Goal: Task Accomplishment & Management: Use online tool/utility

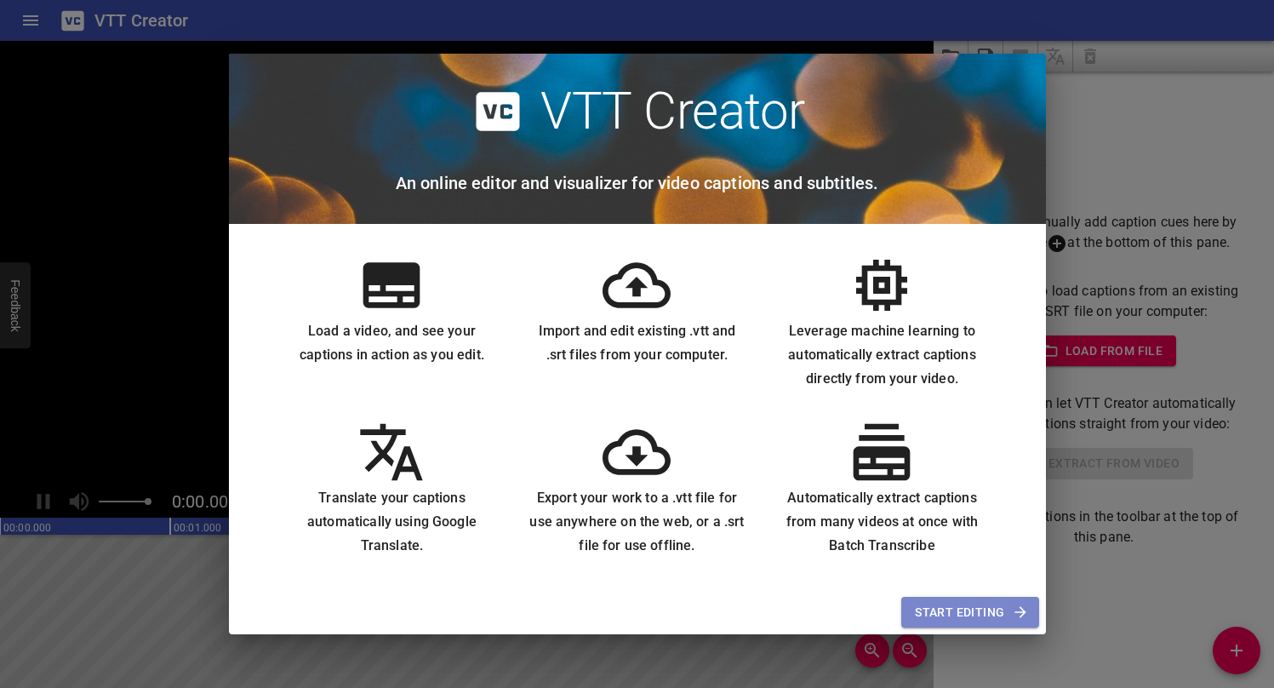
click at [1014, 612] on icon "button" at bounding box center [1019, 611] width 11 height 11
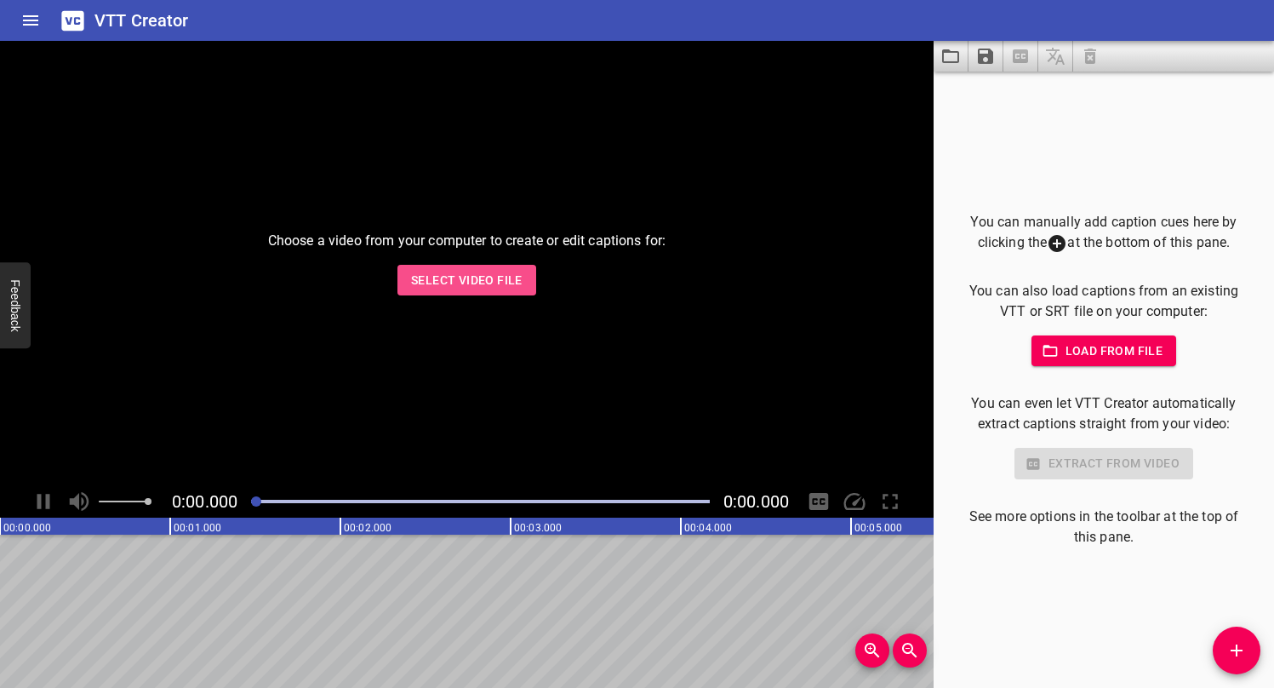
click at [495, 291] on button "Select Video File" at bounding box center [466, 280] width 139 height 31
click at [1014, 333] on div "You can manually add caption cues here by clicking the at the bottom of this pa…" at bounding box center [1104, 379] width 286 height 335
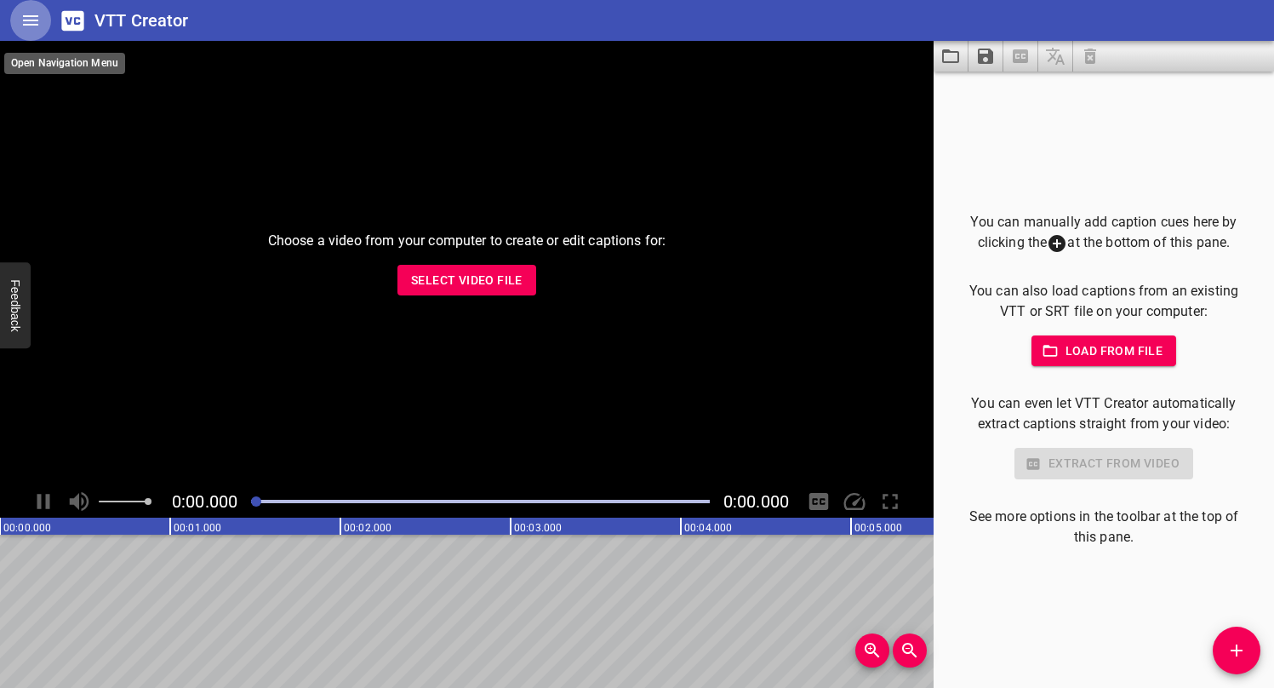
click at [37, 16] on icon "Home" at bounding box center [30, 20] width 15 height 10
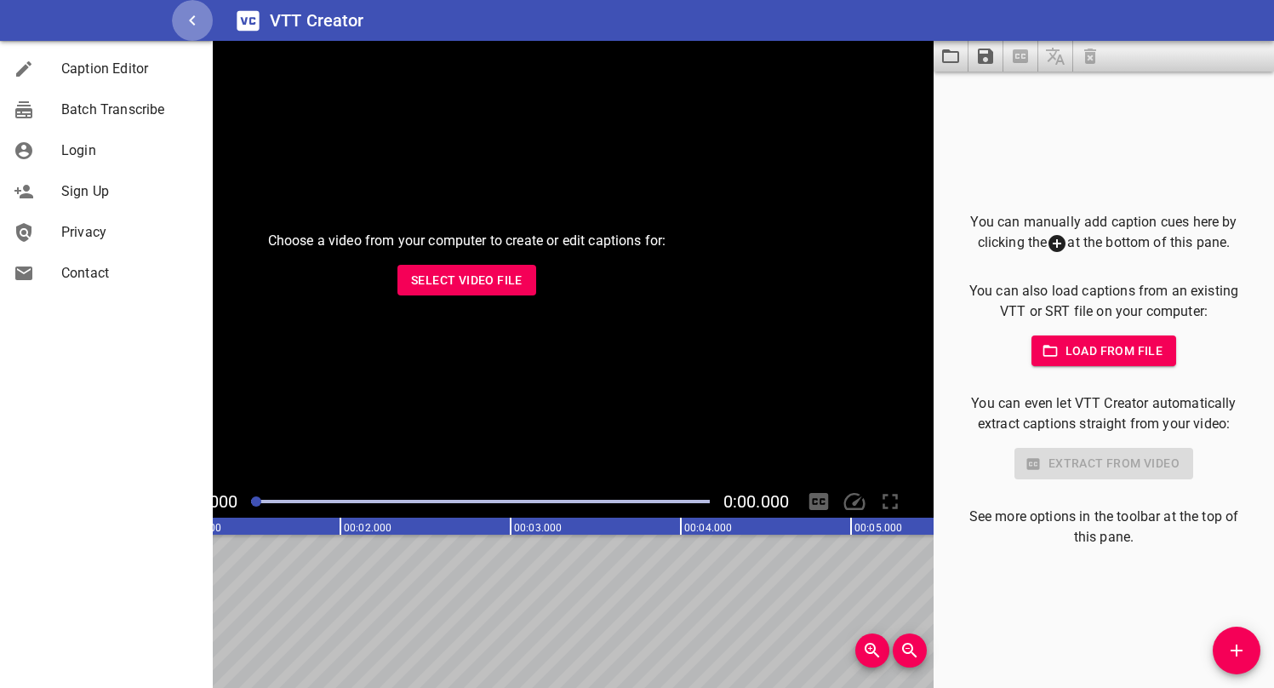
click at [190, 18] on icon "button" at bounding box center [192, 20] width 20 height 20
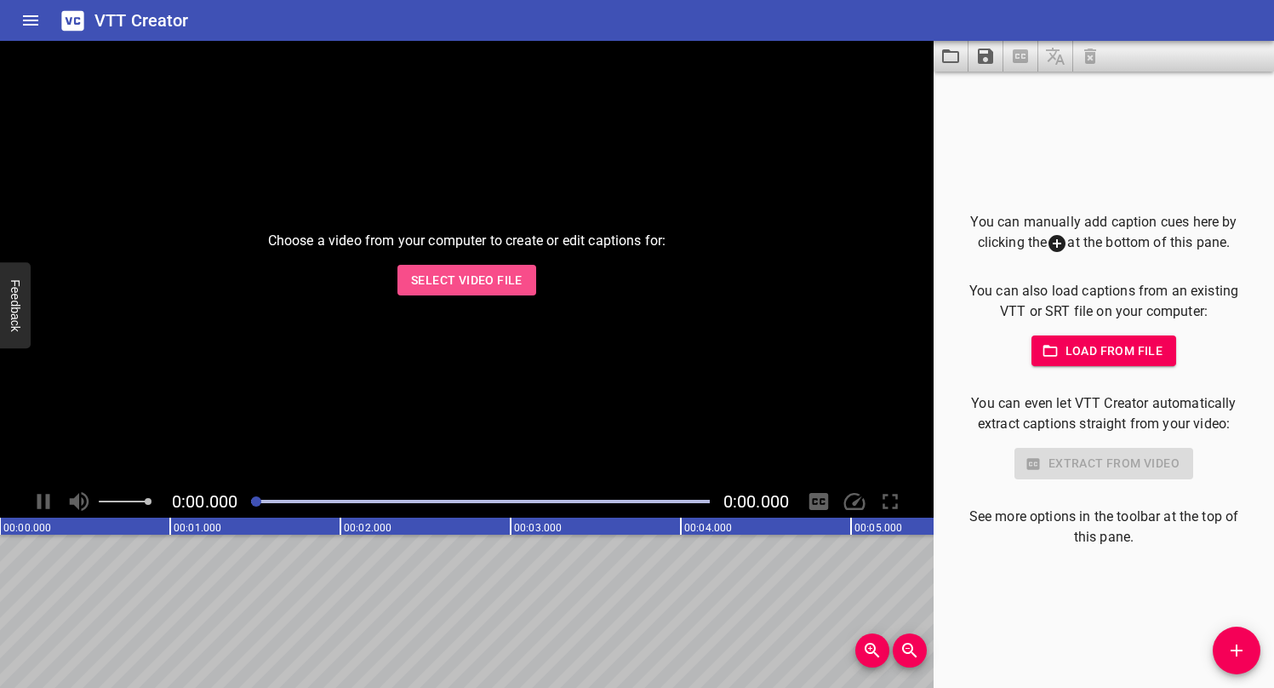
click at [484, 268] on button "Select Video File" at bounding box center [466, 280] width 139 height 31
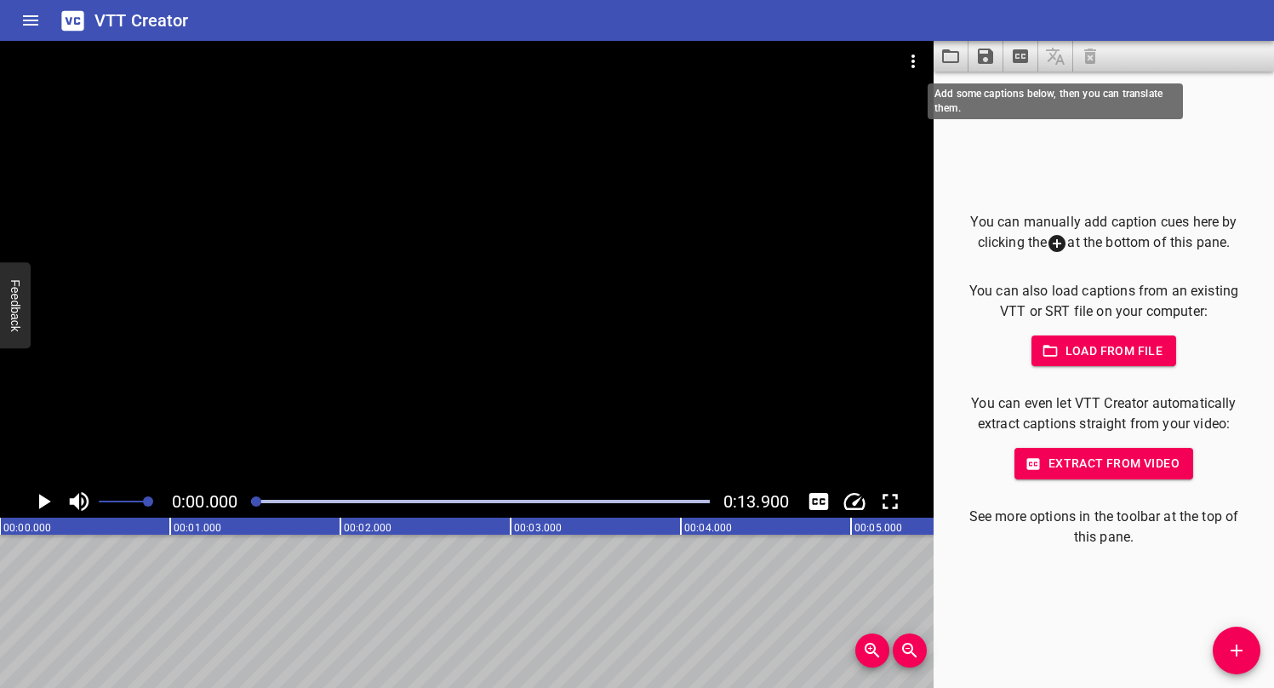
click at [1059, 68] on span at bounding box center [1055, 56] width 35 height 31
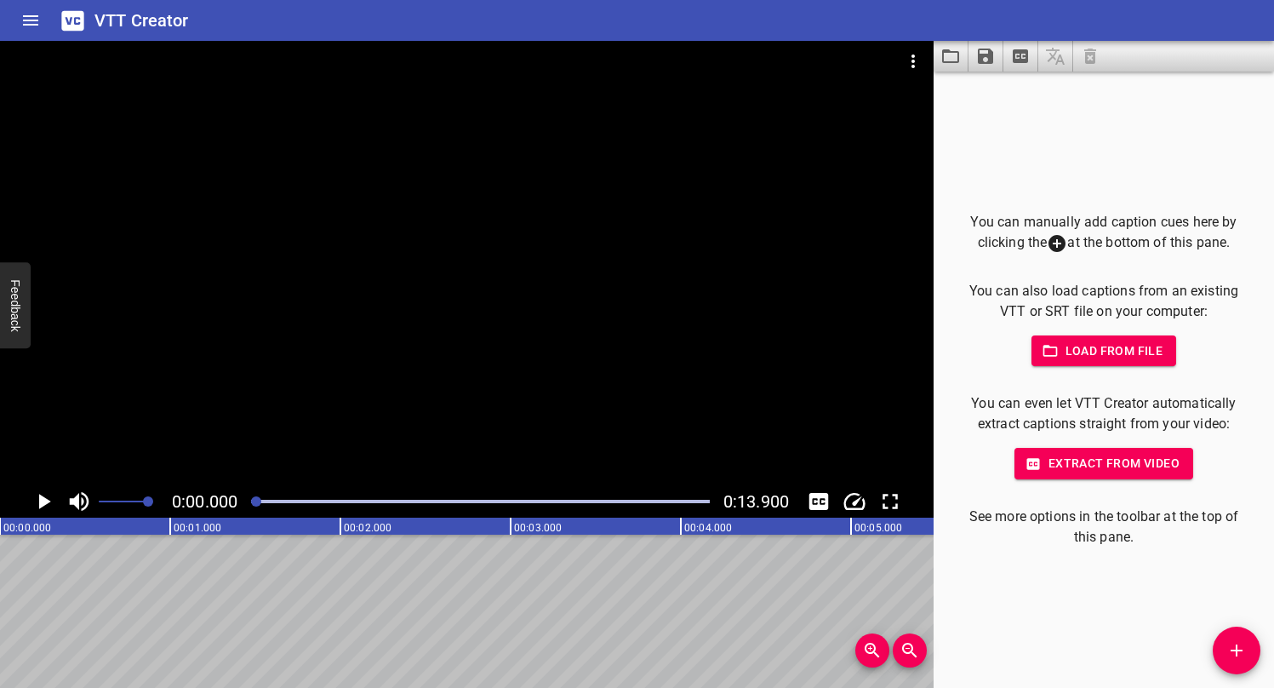
click at [1094, 227] on p "You can manually add caption cues here by clicking the at the bottom of this pa…" at bounding box center [1104, 233] width 286 height 42
click at [1081, 458] on span "Extract from video" at bounding box center [1103, 463] width 151 height 21
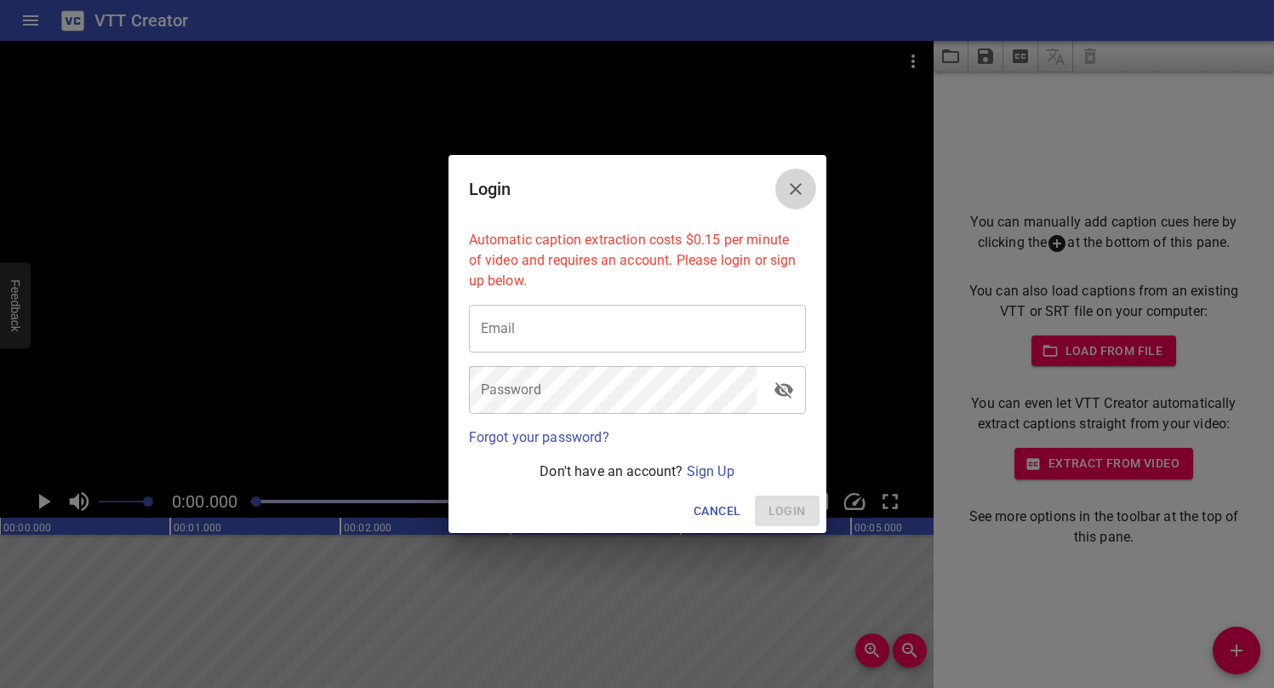
click at [797, 169] on button "Close" at bounding box center [795, 189] width 41 height 41
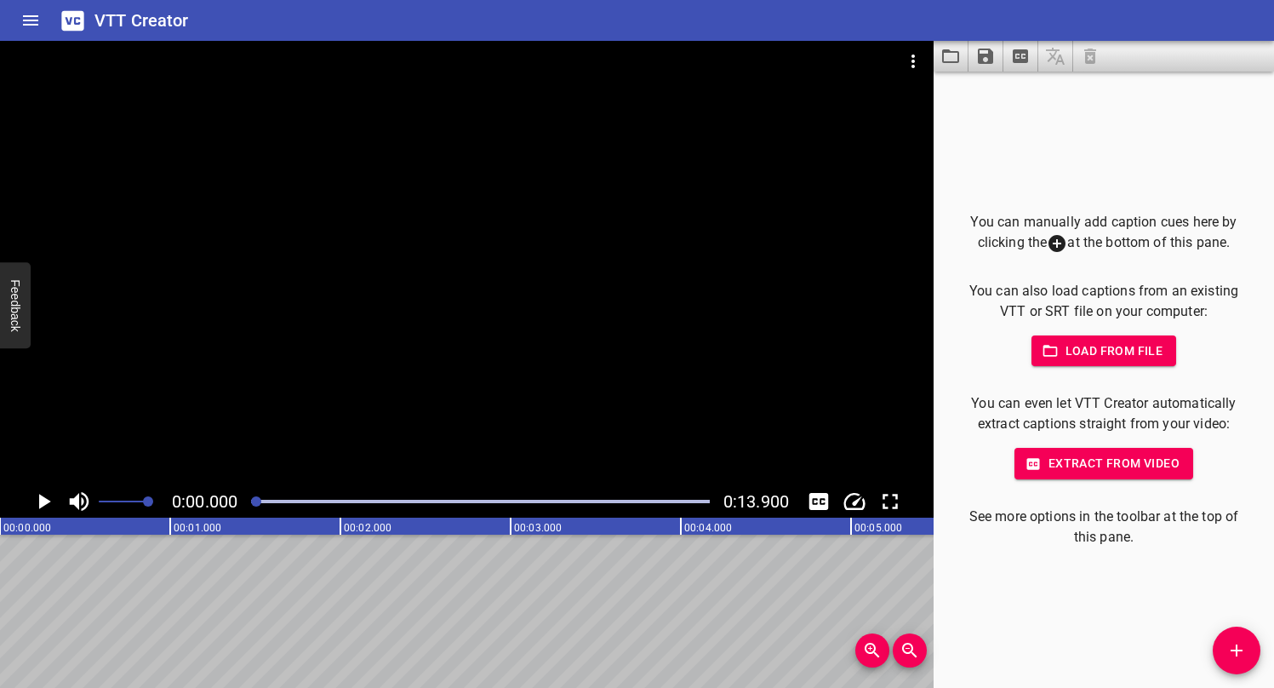
click at [657, 352] on div at bounding box center [467, 263] width 934 height 444
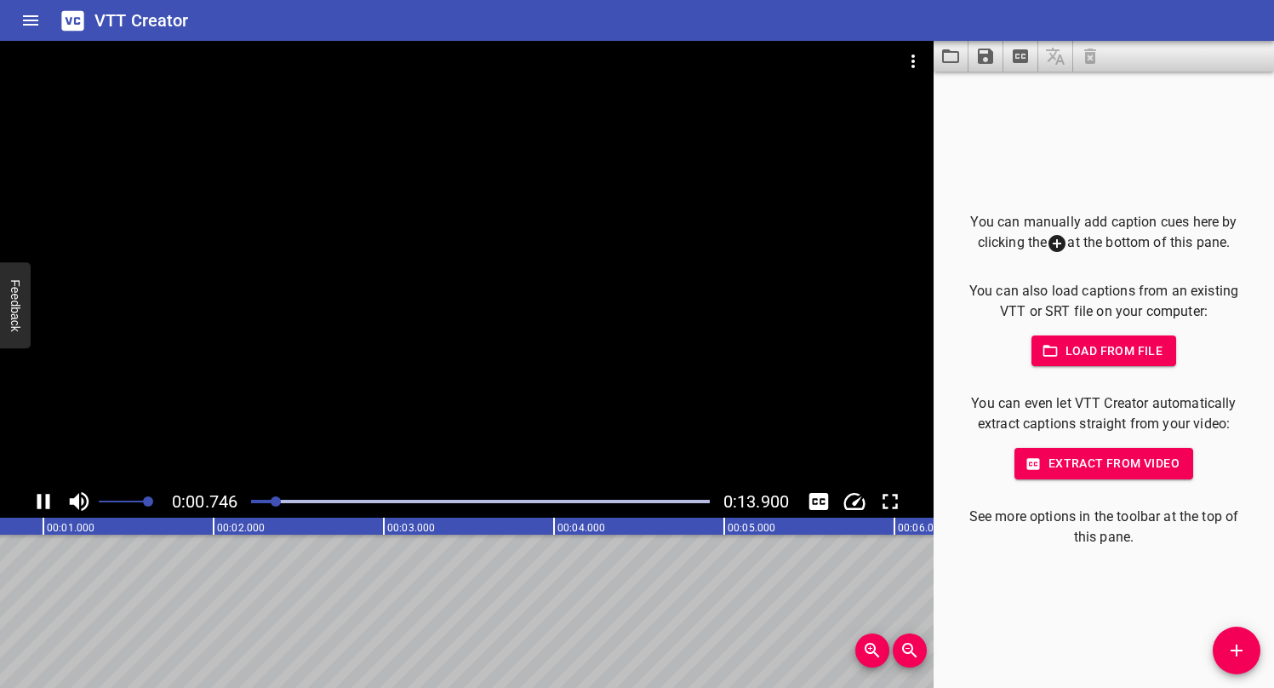
click at [676, 346] on div at bounding box center [467, 263] width 934 height 444
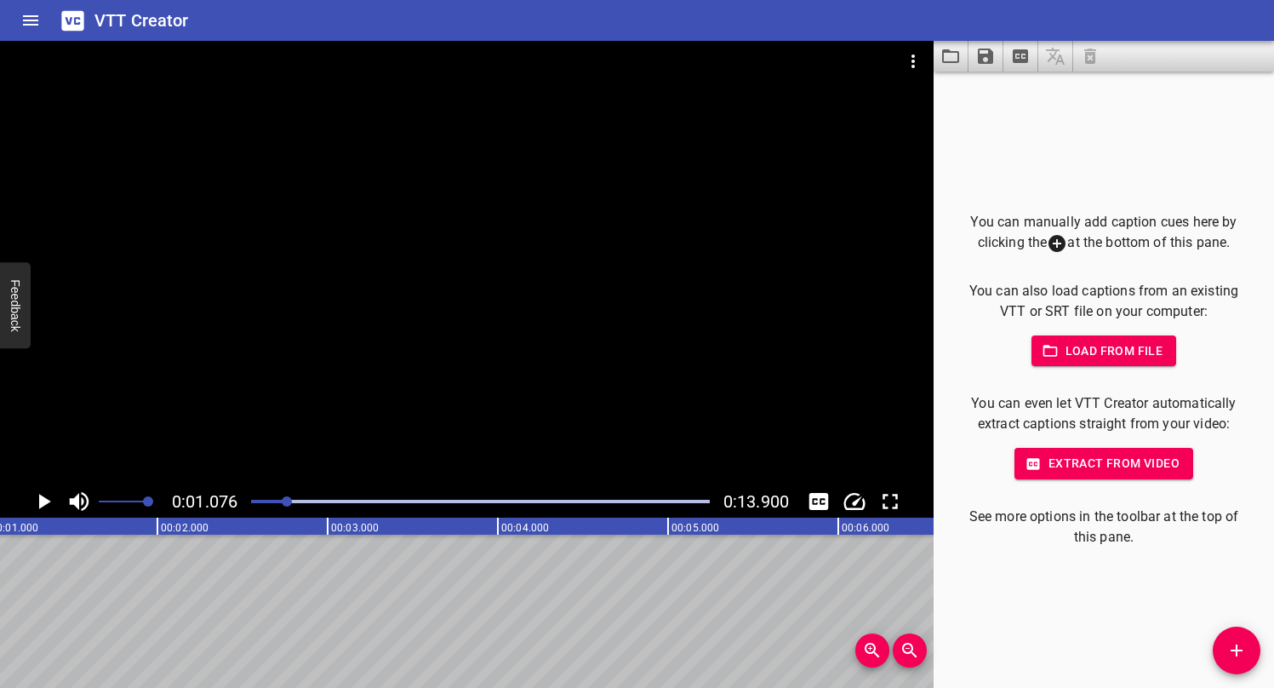
click at [951, 60] on icon "Load captions from file" at bounding box center [950, 56] width 20 height 20
click at [1054, 245] on icon at bounding box center [1057, 243] width 17 height 17
click at [1232, 647] on icon "Add Cue" at bounding box center [1236, 650] width 20 height 20
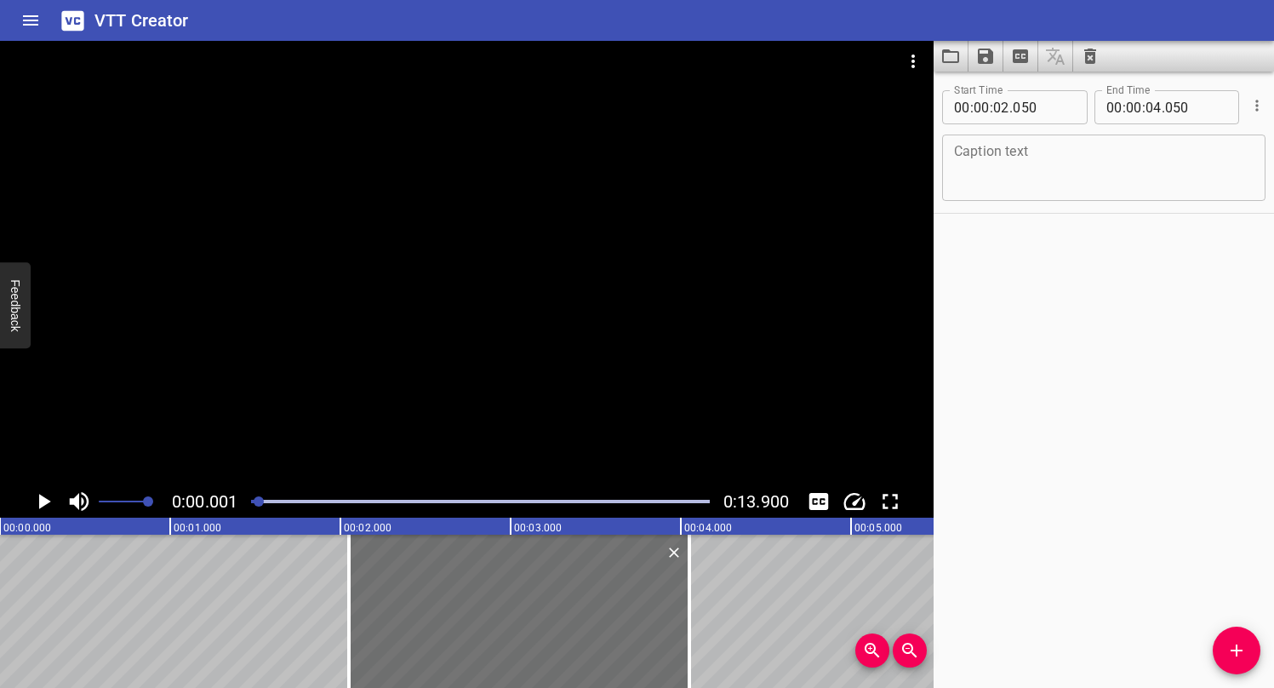
drag, startPoint x: 320, startPoint y: 500, endPoint x: 260, endPoint y: 499, distance: 59.6
click at [260, 499] on div at bounding box center [259, 501] width 10 height 10
drag, startPoint x: 260, startPoint y: 499, endPoint x: 249, endPoint y: 499, distance: 11.9
click at [249, 499] on div at bounding box center [251, 501] width 10 height 10
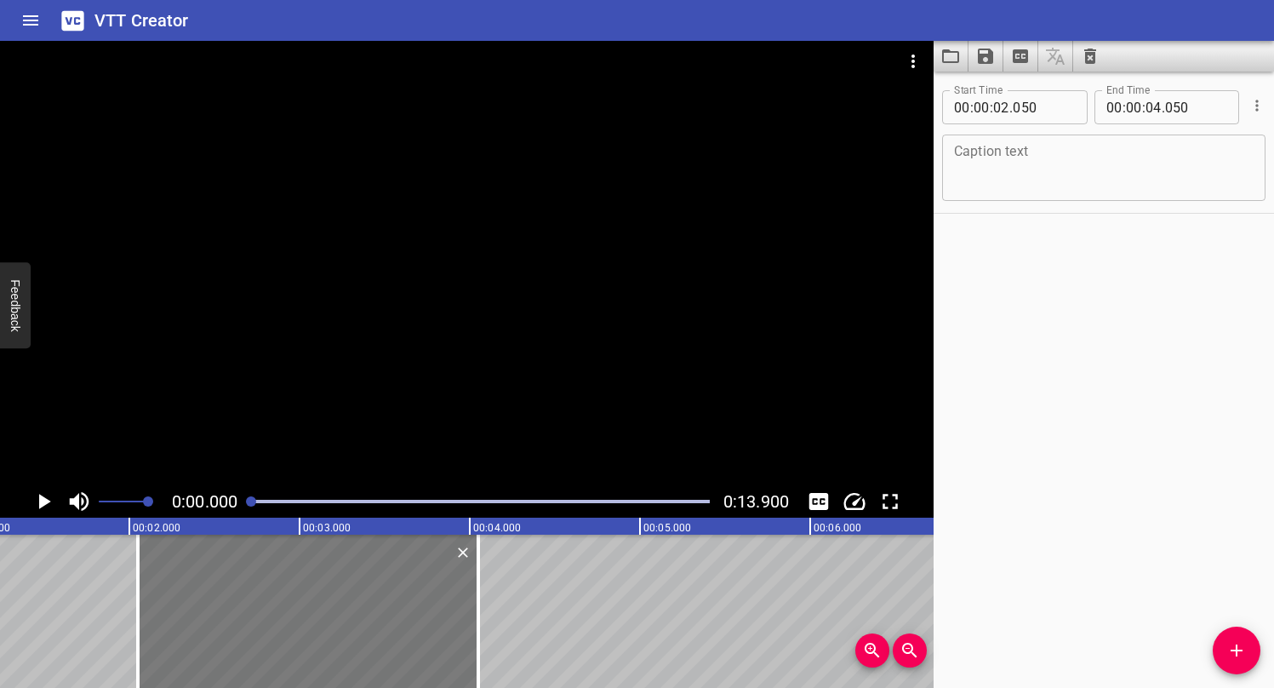
scroll to position [0, 96]
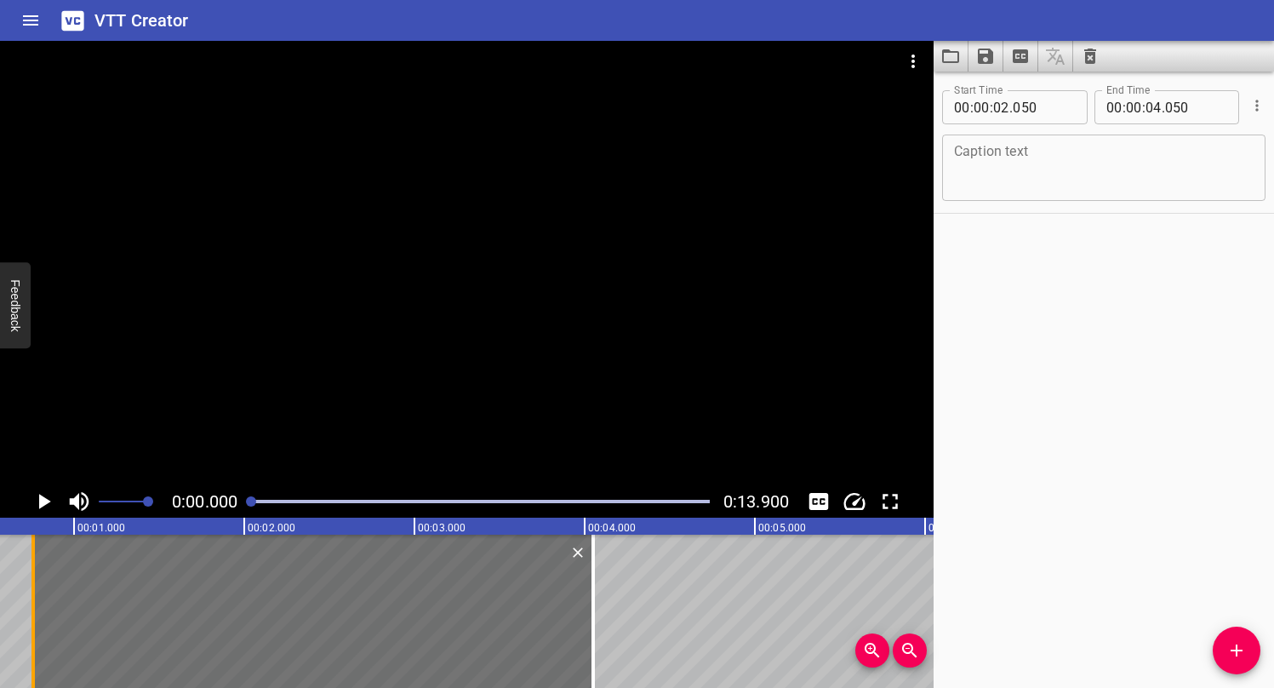
drag, startPoint x: 260, startPoint y: 592, endPoint x: 40, endPoint y: 589, distance: 219.6
click at [40, 589] on div at bounding box center [33, 610] width 17 height 153
type input "00"
type input "760"
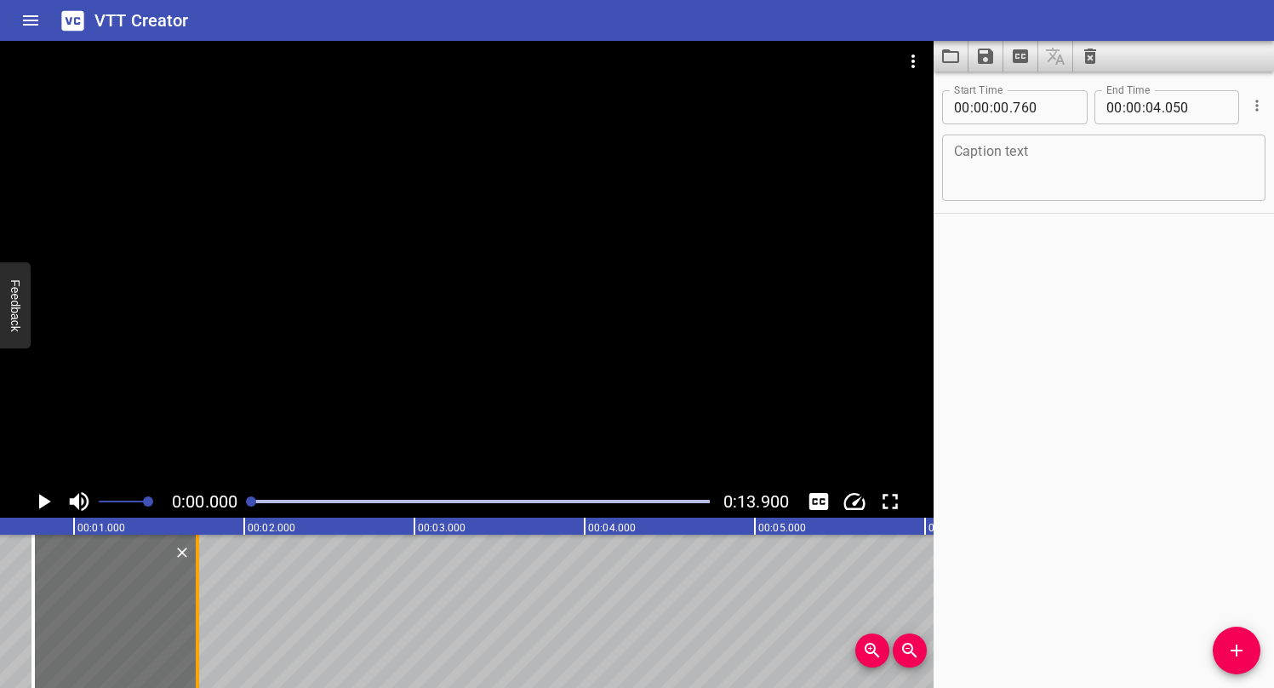
drag, startPoint x: 585, startPoint y: 594, endPoint x: 189, endPoint y: 625, distance: 396.9
click at [189, 625] on div at bounding box center [197, 610] width 17 height 153
type input "01"
type input "725"
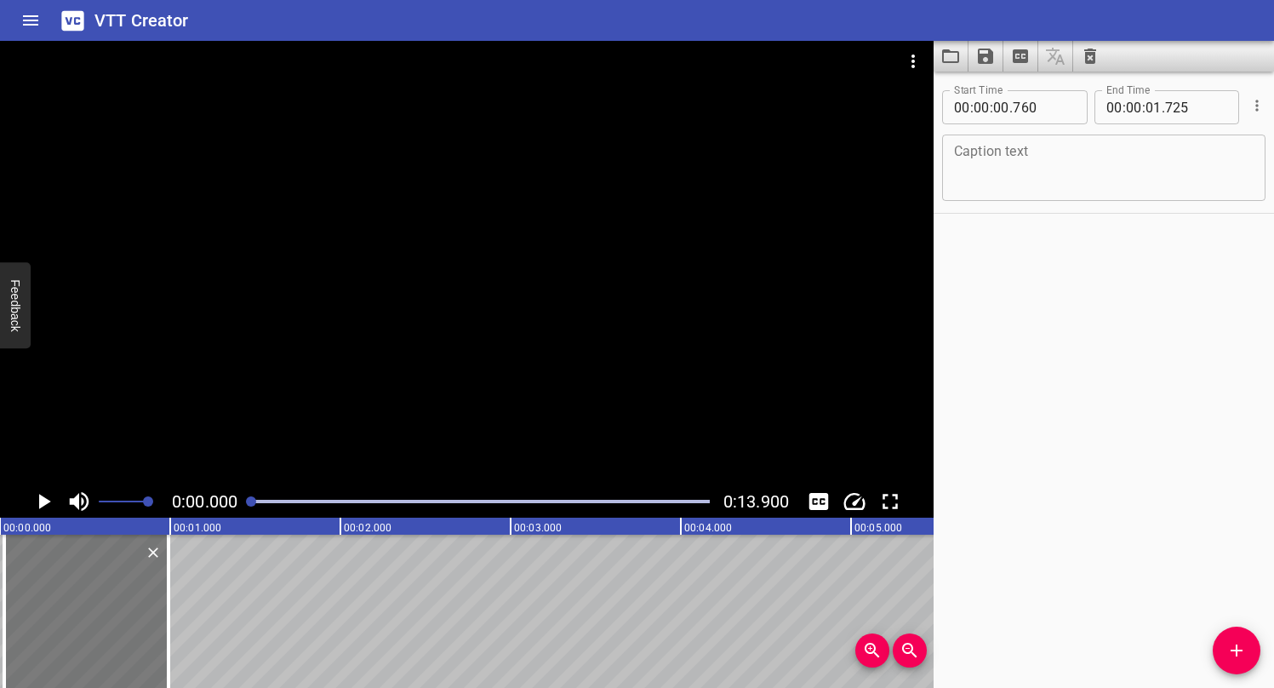
drag, startPoint x: 202, startPoint y: 596, endPoint x: 54, endPoint y: 603, distance: 148.2
click at [54, 603] on div at bounding box center [86, 610] width 164 height 153
type input "000"
type input "00"
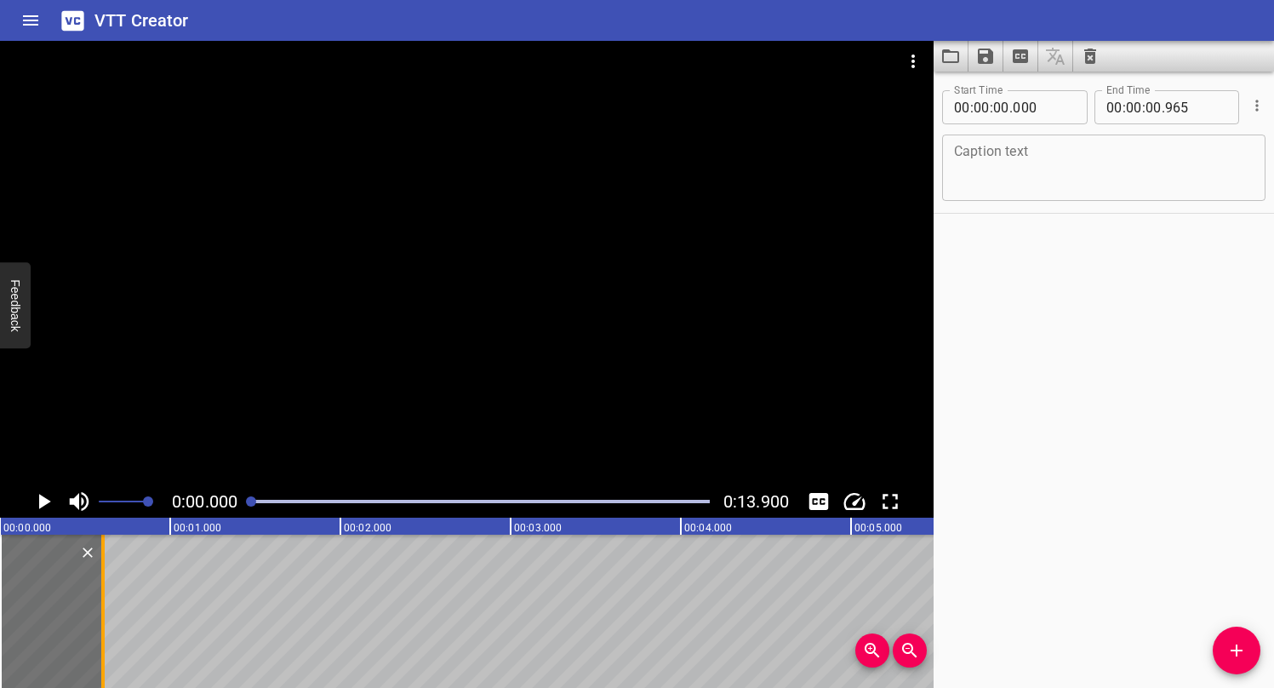
drag, startPoint x: 166, startPoint y: 604, endPoint x: 105, endPoint y: 607, distance: 61.3
click at [105, 607] on div at bounding box center [102, 610] width 17 height 153
type input "605"
click at [988, 164] on textarea at bounding box center [1104, 168] width 300 height 49
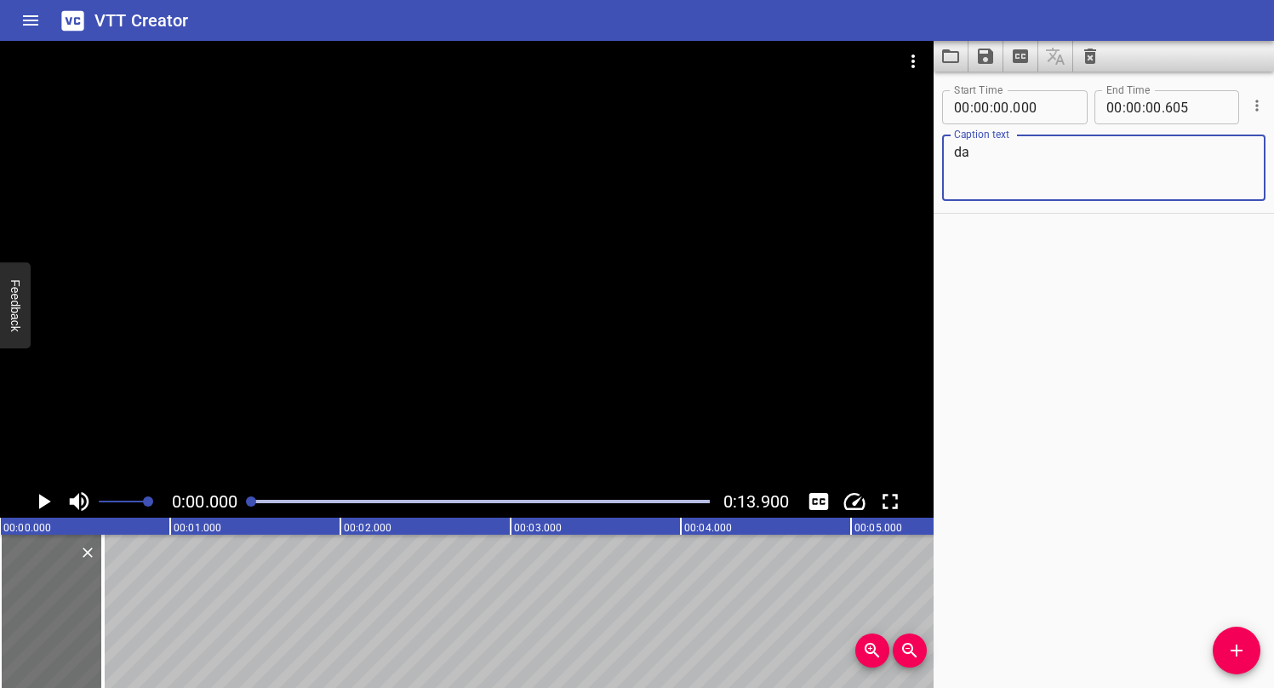
type textarea "d"
click at [1012, 254] on div "Start Time 00 : 00 : 00 . 000 Start Time End Time 00 : 00 : 00 . 605 End Time C…" at bounding box center [1104, 379] width 340 height 616
click at [972, 158] on textarea "da [PERSON_NAME] 大家好" at bounding box center [1104, 168] width 300 height 49
click at [969, 167] on textarea "da [PERSON_NAME] 大家好" at bounding box center [1104, 168] width 300 height 49
click at [981, 167] on textarea "da [PERSON_NAME] 大 家好" at bounding box center [1104, 168] width 300 height 49
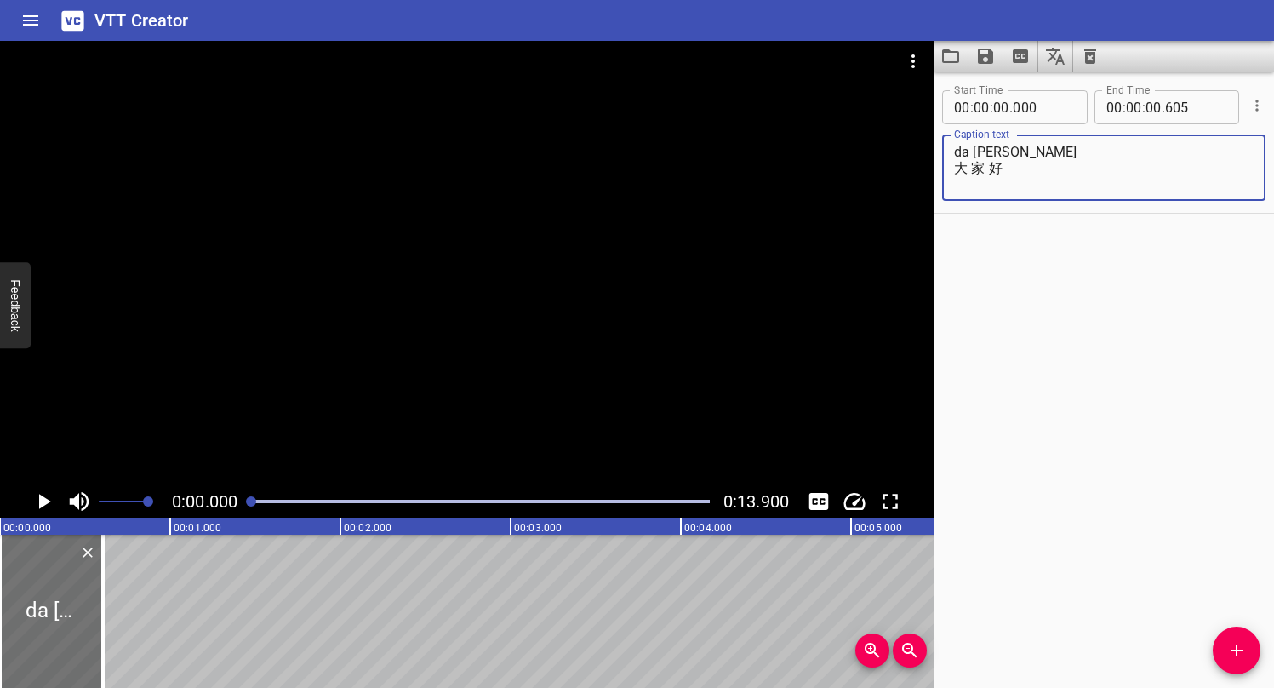
click at [1026, 191] on textarea "da [PERSON_NAME] 大 家 好" at bounding box center [1104, 168] width 300 height 49
click at [1026, 254] on div "Start Time 00 : 00 : 00 . 000 Start Time End Time 00 : 00 : 00 . 605 End Time C…" at bounding box center [1104, 379] width 340 height 616
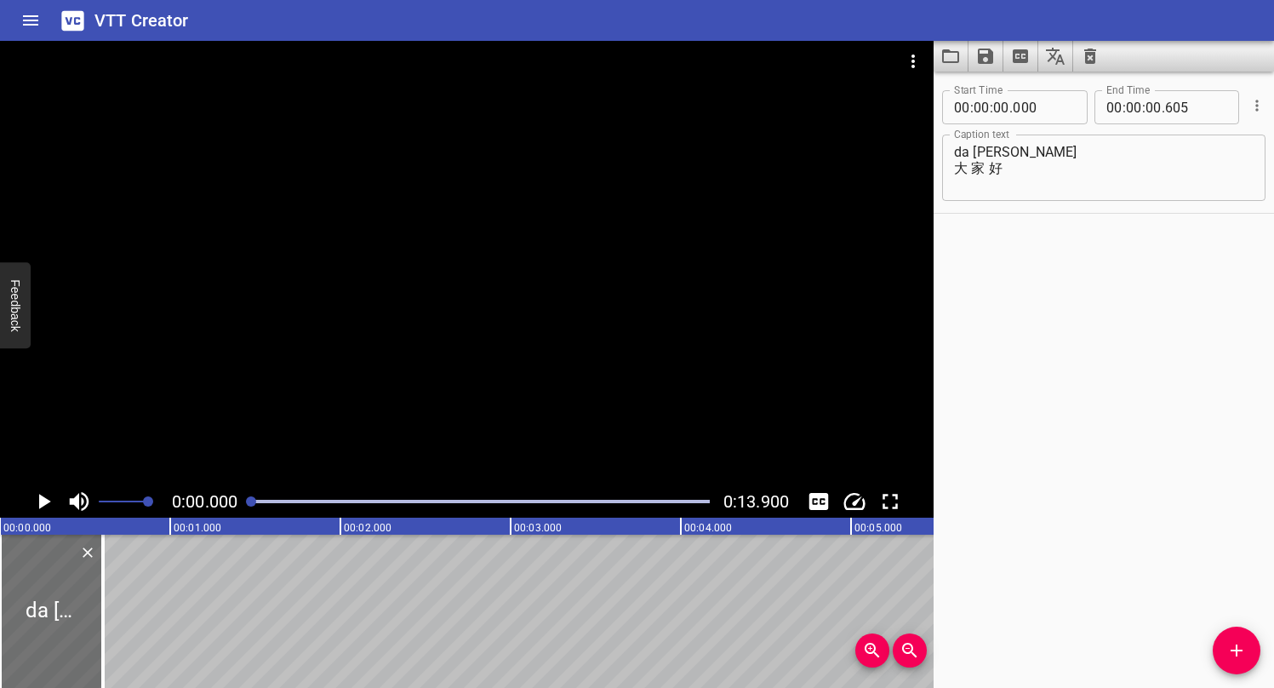
click at [969, 169] on textarea "da [PERSON_NAME] 大 家 好" at bounding box center [1104, 168] width 300 height 49
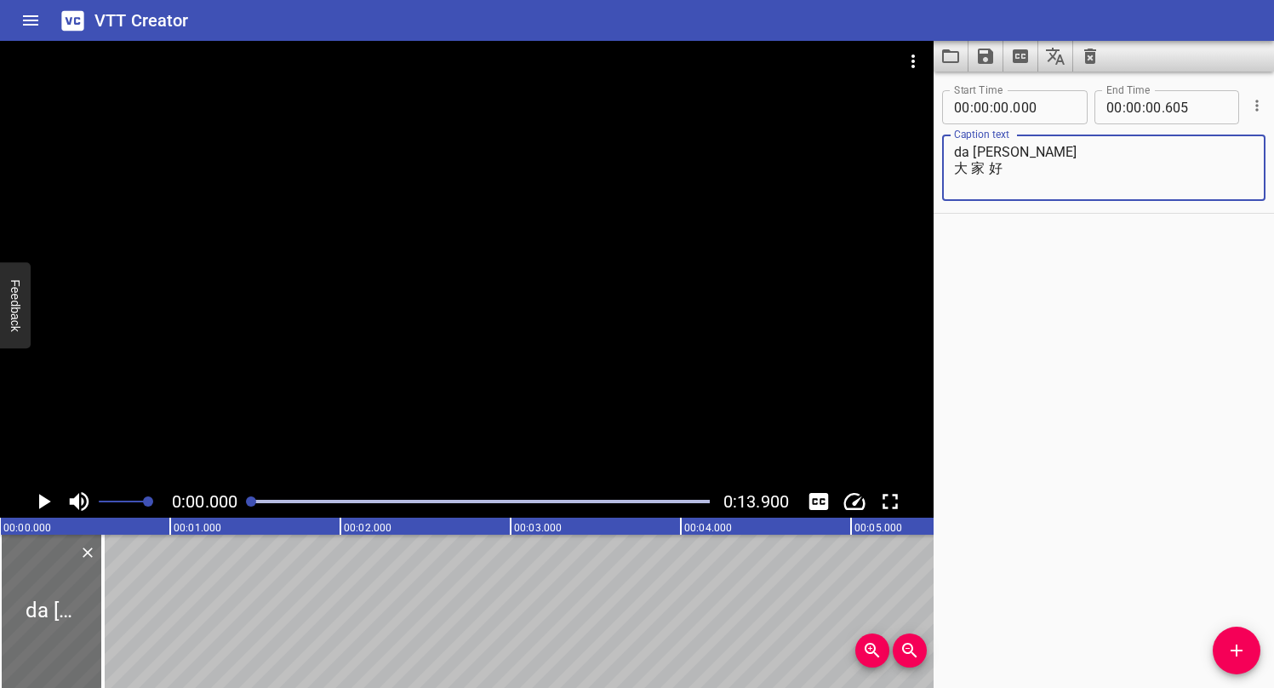
click at [1026, 170] on textarea "da [PERSON_NAME] 大 家 好" at bounding box center [1104, 168] width 300 height 49
type textarea "da [PERSON_NAME] 大 家 好"
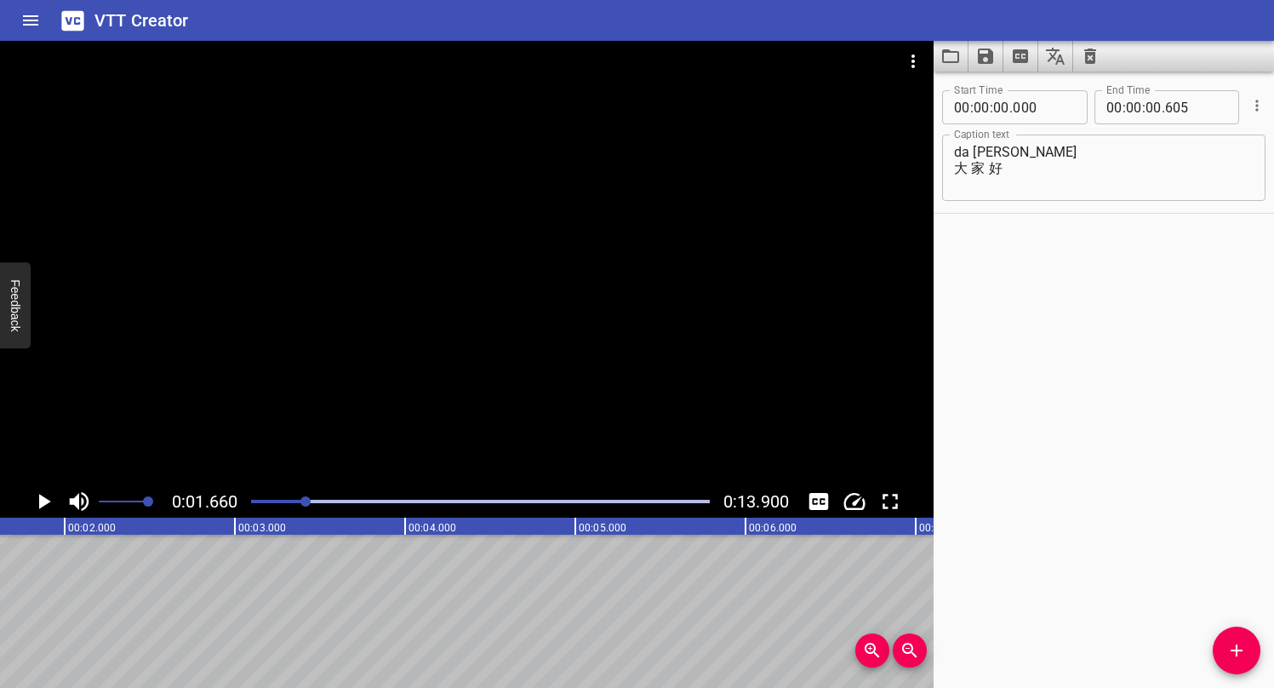
scroll to position [0, 283]
click at [1247, 633] on button "Add Cue" at bounding box center [1237, 650] width 48 height 48
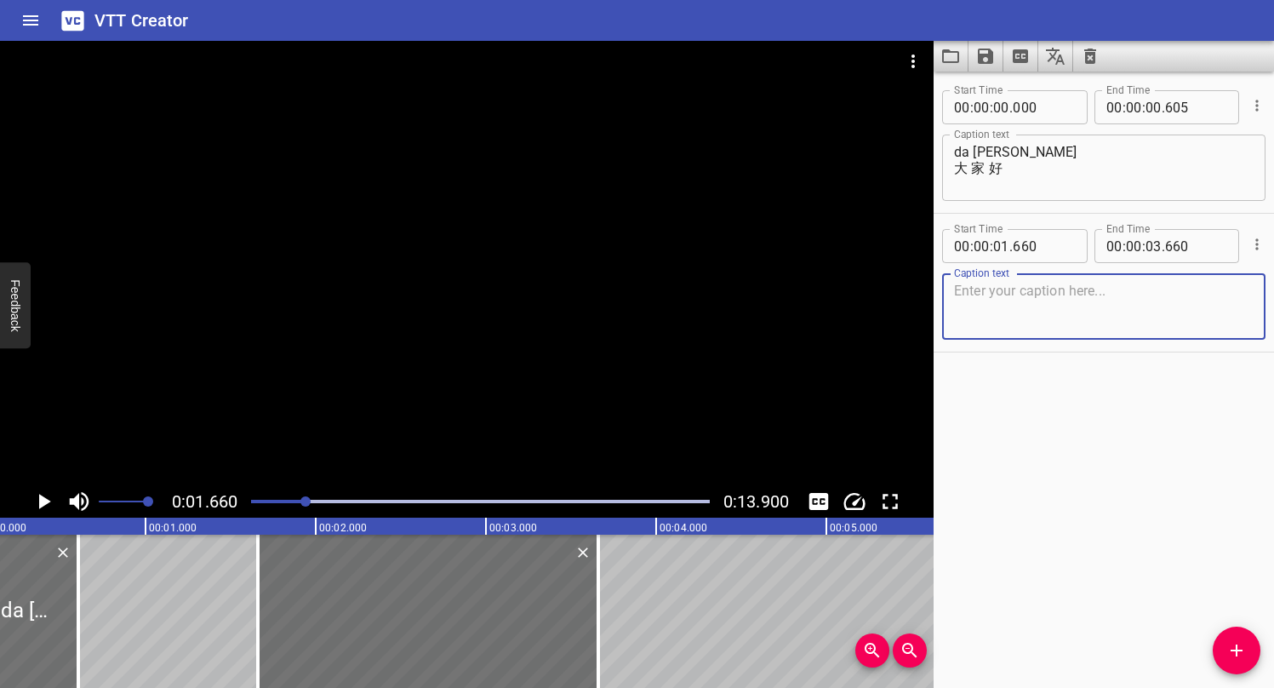
scroll to position [0, 0]
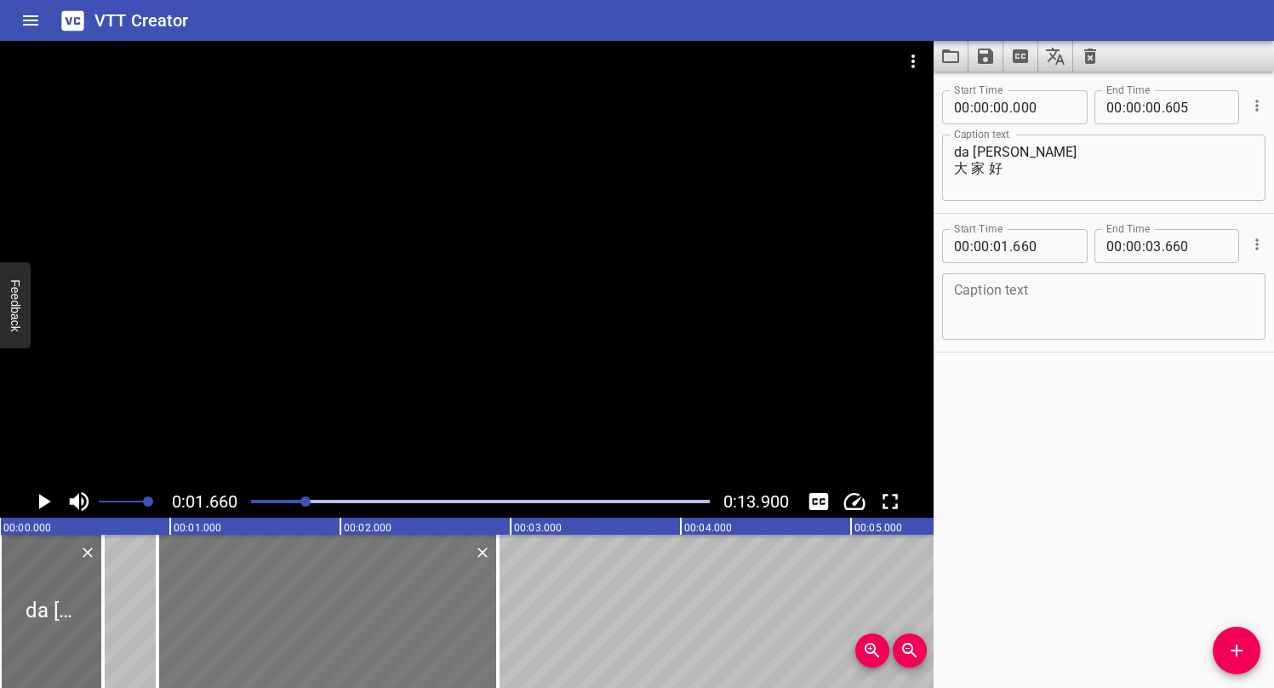
drag, startPoint x: 475, startPoint y: 591, endPoint x: 350, endPoint y: 618, distance: 128.0
click at [350, 618] on div at bounding box center [327, 610] width 340 height 153
type input "00"
type input "925"
type input "02"
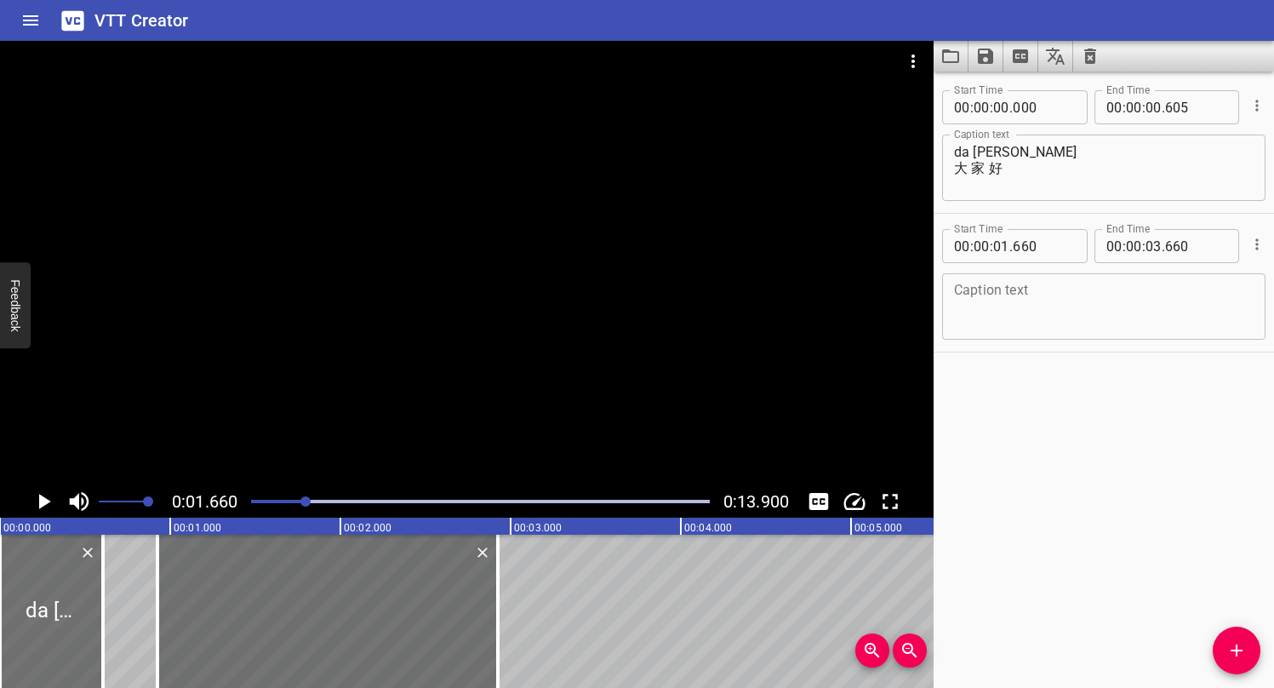
type input "925"
click at [983, 300] on textarea at bounding box center [1104, 307] width 300 height 49
type textarea "《"
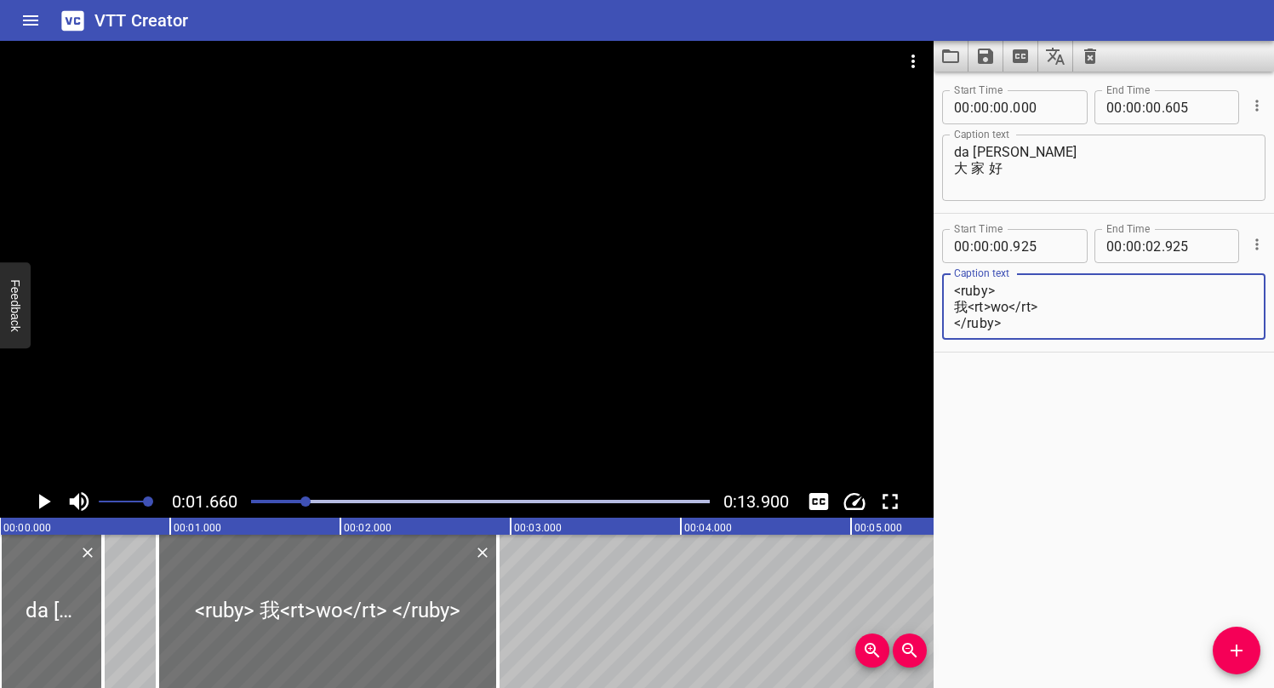
click at [1059, 309] on textarea "<ruby> 我<rt>wo</rt> </ruby>" at bounding box center [1104, 307] width 300 height 49
click at [1020, 313] on textarea "<ruby> 我<rt>wo</rt> </ruby>" at bounding box center [1104, 307] width 300 height 49
drag, startPoint x: 1020, startPoint y: 313, endPoint x: 986, endPoint y: 294, distance: 38.1
click at [986, 294] on textarea "<ruby> 我<rt>wo</rt> </ruby>" at bounding box center [1104, 307] width 300 height 49
click at [1011, 323] on textarea "<ruby> 我<rt>wo</rt> </ruby>" at bounding box center [1104, 307] width 300 height 49
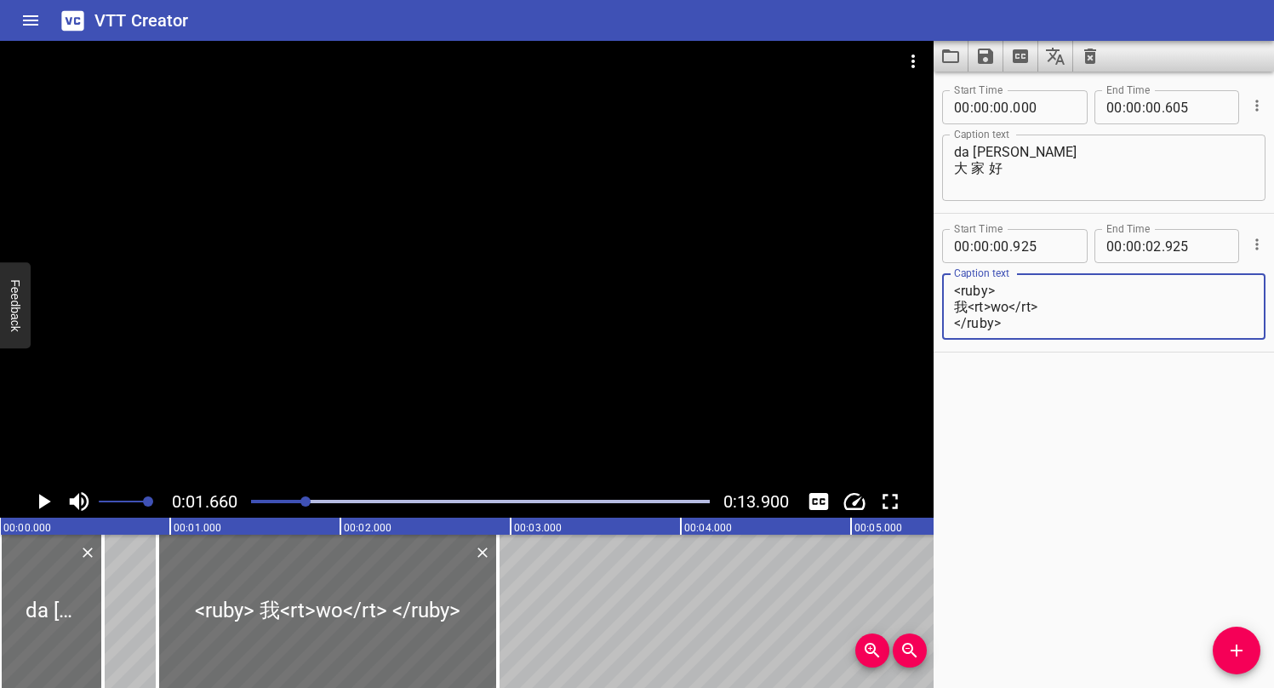
click at [1065, 303] on textarea "<ruby> 我<rt>wo</rt> </ruby>" at bounding box center [1104, 307] width 300 height 49
drag, startPoint x: 1065, startPoint y: 303, endPoint x: 929, endPoint y: 308, distance: 136.3
click at [929, 308] on main "0:01.660 0:13.900 00:00.000 00:01.000 00:02.000 00:03.000 00:04.000 00:05.000 0…" at bounding box center [637, 364] width 1274 height 647
click at [973, 311] on textarea "<ruby> 我<rt>wo</rt> </ruby>" at bounding box center [1104, 307] width 300 height 49
click at [1090, 303] on textarea "<ruby> 我<rt>wo</rt> </ruby>" at bounding box center [1104, 307] width 300 height 49
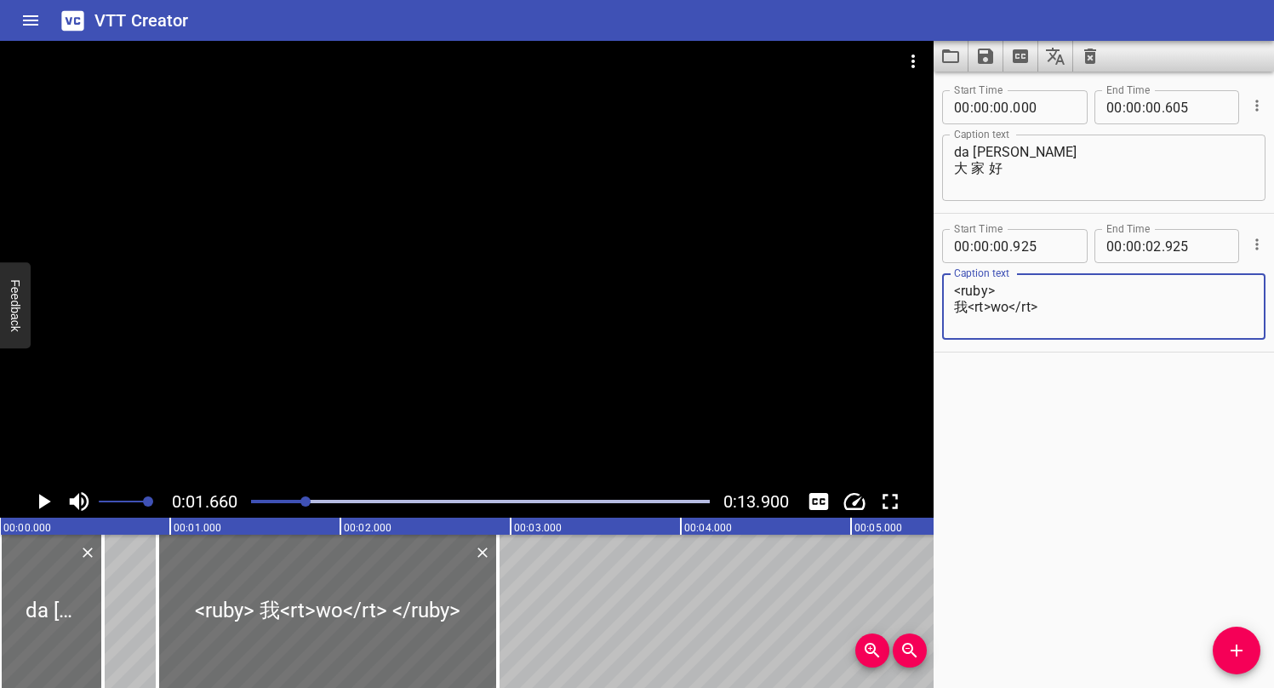
paste textarea "我<rt>wo</rt>"
click at [1003, 316] on textarea "<ruby> 我<rt>wo</rt> 叫<rt>wo</rt> </ruby>" at bounding box center [1104, 307] width 300 height 49
click at [1021, 364] on div "Start Time 00 : 00 : 00 . 000 Start Time End Time 00 : 00 : 00 . 605 End Time C…" at bounding box center [1104, 379] width 340 height 616
drag, startPoint x: 466, startPoint y: 442, endPoint x: 473, endPoint y: 459, distance: 18.3
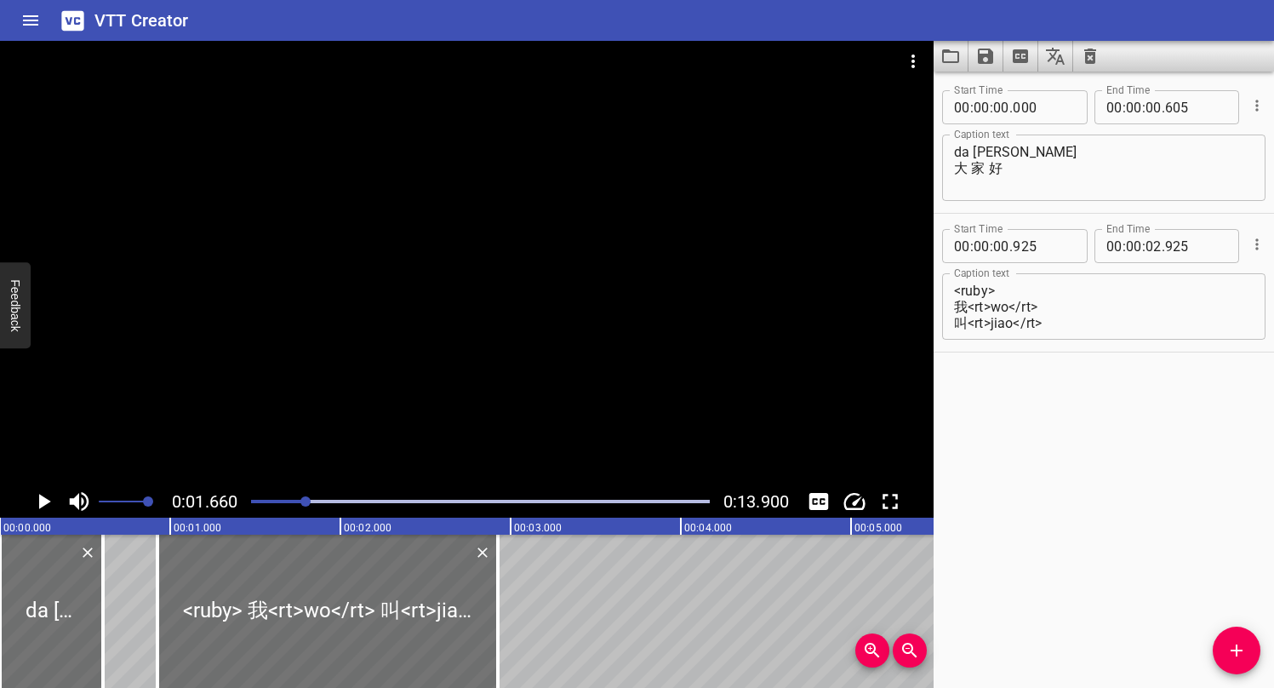
click at [473, 459] on div at bounding box center [467, 263] width 934 height 444
click at [523, 363] on div at bounding box center [467, 263] width 934 height 444
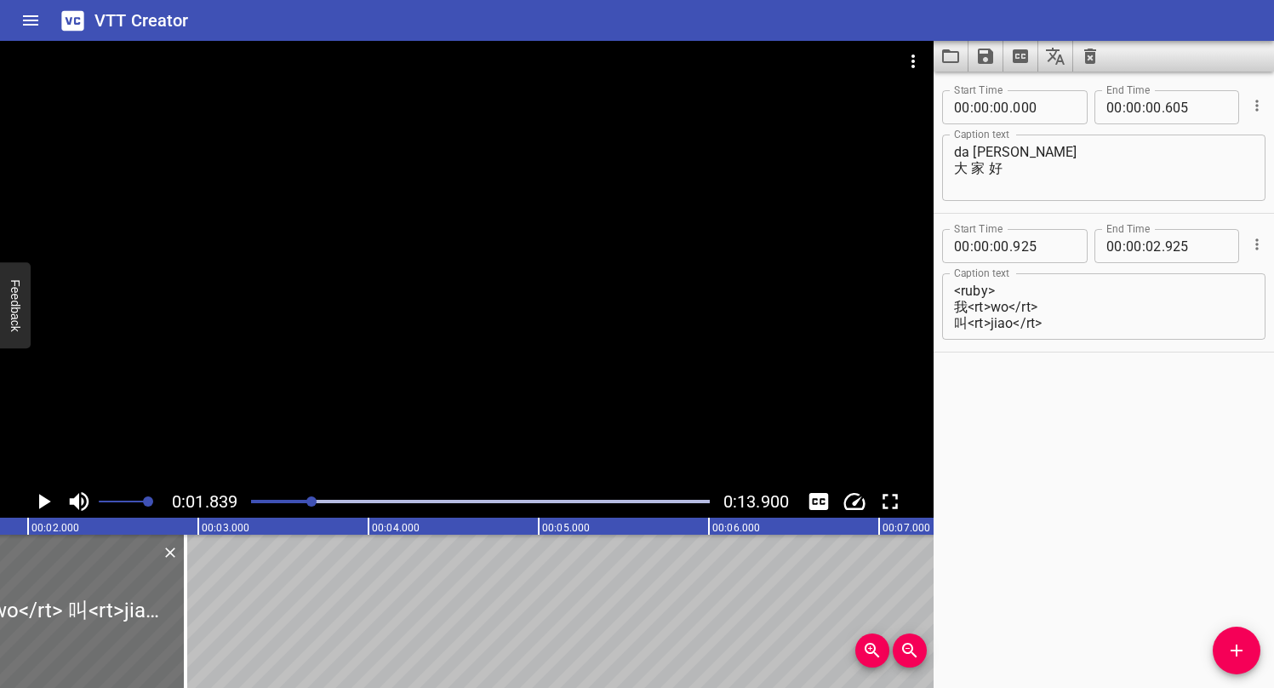
scroll to position [0, 313]
click at [1082, 317] on textarea "<ruby> 我<rt>wo</rt> 叫<rt>jiao</rt> </ruby>" at bounding box center [1104, 307] width 300 height 49
paste textarea "我<rt>wo</rt>"
paste textarea "叫<rt>jiao</rt>"
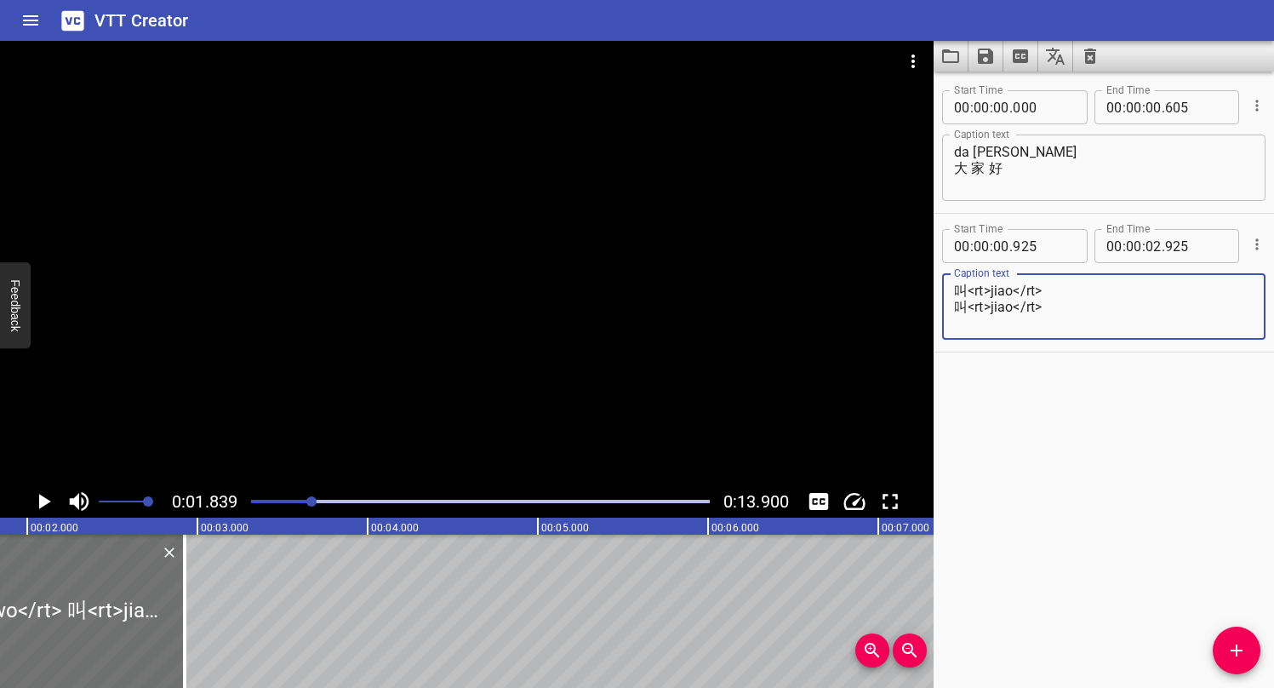
paste textarea "叫<rt>jiao</rt>"
click at [1014, 433] on div "Start Time 00 : 00 : 00 . 000 Start Time End Time 00 : 00 : 00 . 605 End Time C…" at bounding box center [1104, 379] width 340 height 616
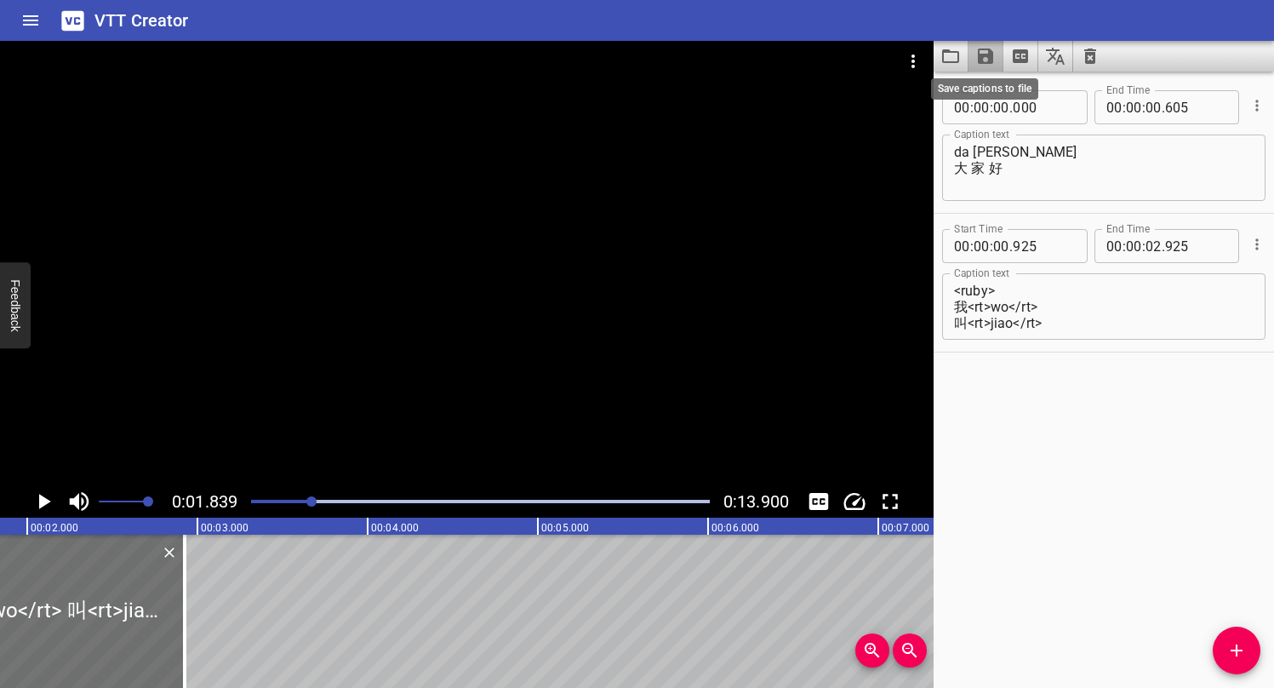
click at [981, 57] on icon "Save captions to file" at bounding box center [985, 56] width 15 height 15
click at [1050, 97] on li "Save to VTT file" at bounding box center [1031, 93] width 125 height 31
click at [825, 499] on icon "Toggle captions" at bounding box center [819, 501] width 20 height 17
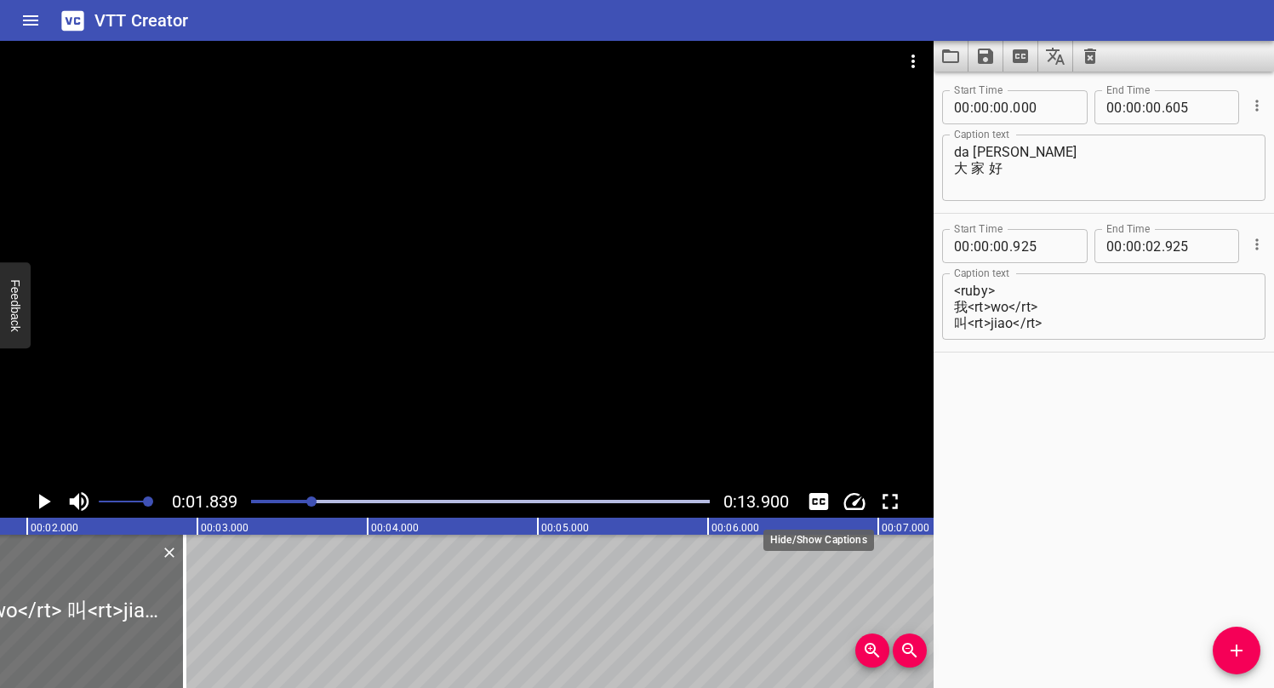
click at [825, 499] on icon "Toggle captions" at bounding box center [819, 501] width 20 height 17
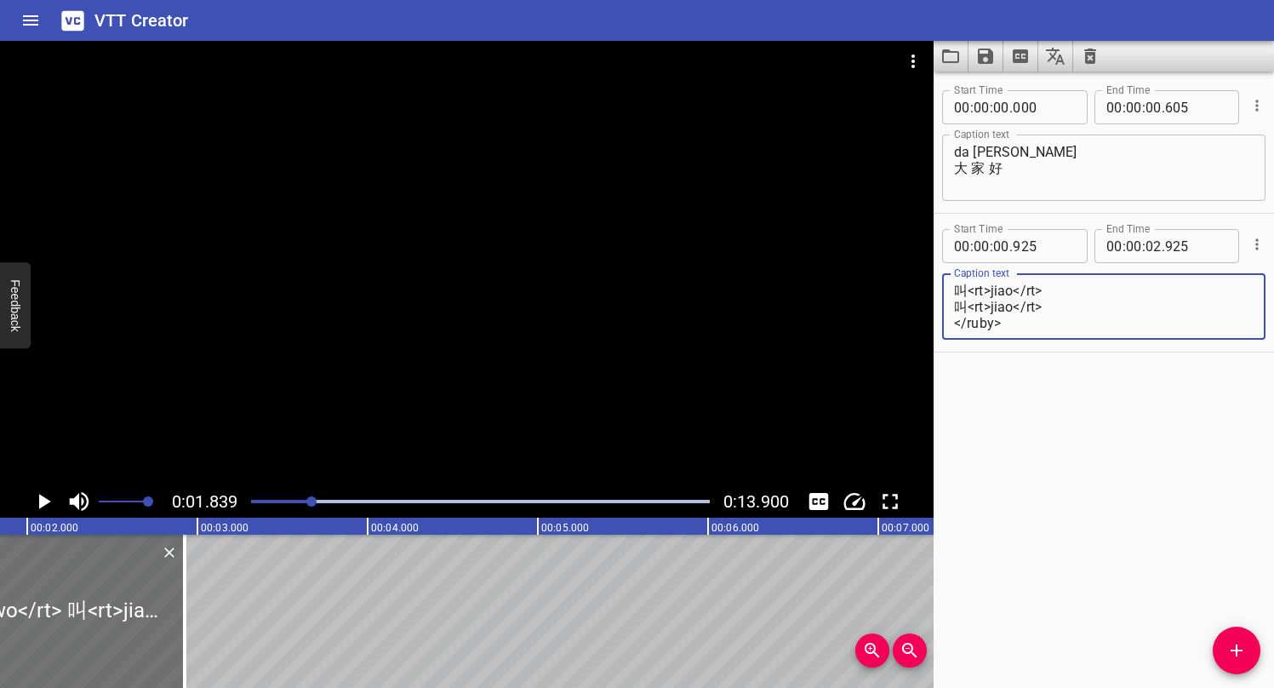
click at [1064, 318] on textarea "<ruby> 我<rt>wo</rt> 叫<rt>jiao</rt> 叫<rt>jiao</rt> 叫<rt>jiao</rt> </ruby>" at bounding box center [1104, 307] width 300 height 49
click at [1098, 330] on textarea "<ruby> 我<rt>wo</rt> 叫<rt>jiao</rt> 叫<rt>jiao</rt> 叫<rt>jiao</rt> </[PERSON_NAME…" at bounding box center [1104, 307] width 300 height 49
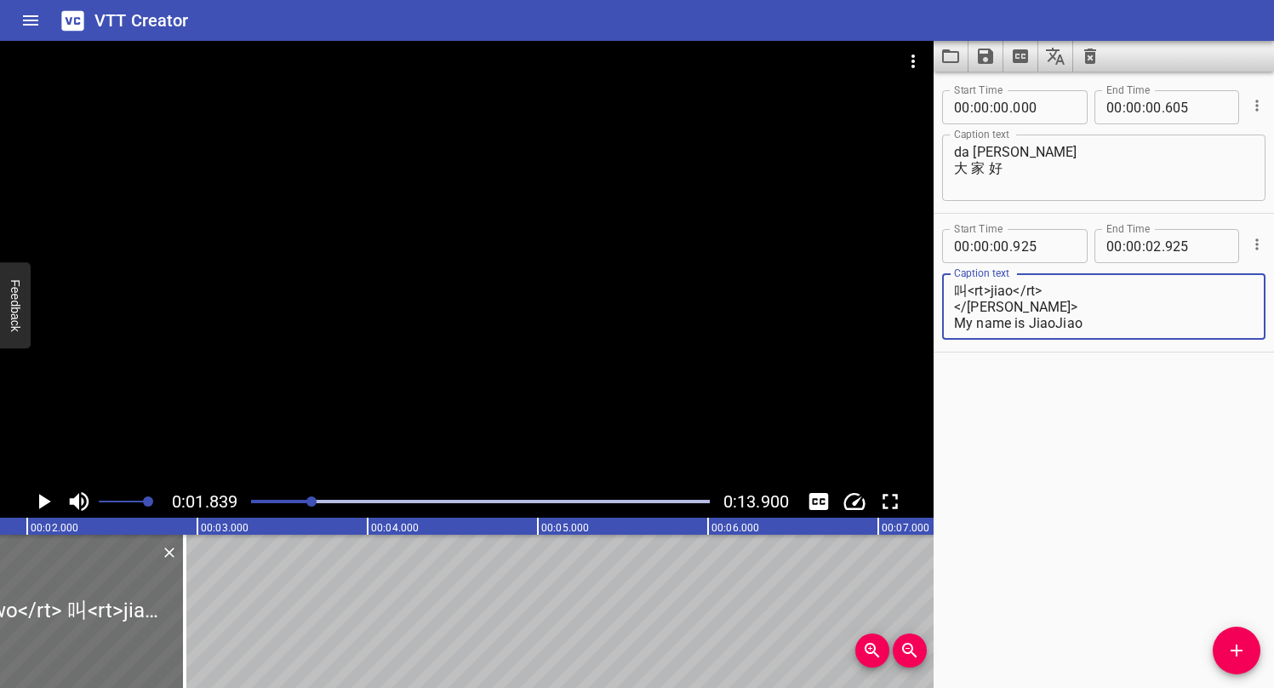
click at [1098, 330] on textarea "<ruby> 我<rt>wo</rt> 叫<rt>jiao</rt> 叫<rt>jiao</rt> 叫<rt>jiao</rt> </[PERSON_NAME…" at bounding box center [1104, 307] width 300 height 49
click at [1107, 329] on textarea "<ruby> 我<rt>wo</rt> 叫<rt>jiao</rt> 叫<rt>jiao</rt> 叫<rt>jiao</rt> </[PERSON_NAME…" at bounding box center [1104, 307] width 300 height 49
type textarea "<ruby> 我<rt>wo</rt> 叫<rt>jiao</rt> 叫<rt>jiao</rt> 叫<rt>jiao</rt> </[PERSON_NAME…"
click at [1096, 373] on div "Start Time 00 : 00 : 00 . 000 Start Time End Time 00 : 00 : 00 . 605 End Time C…" at bounding box center [1104, 379] width 340 height 616
click at [1003, 393] on div "Start Time 00 : 00 : 00 . 000 Start Time End Time 00 : 00 : 00 . 605 End Time C…" at bounding box center [1104, 379] width 340 height 616
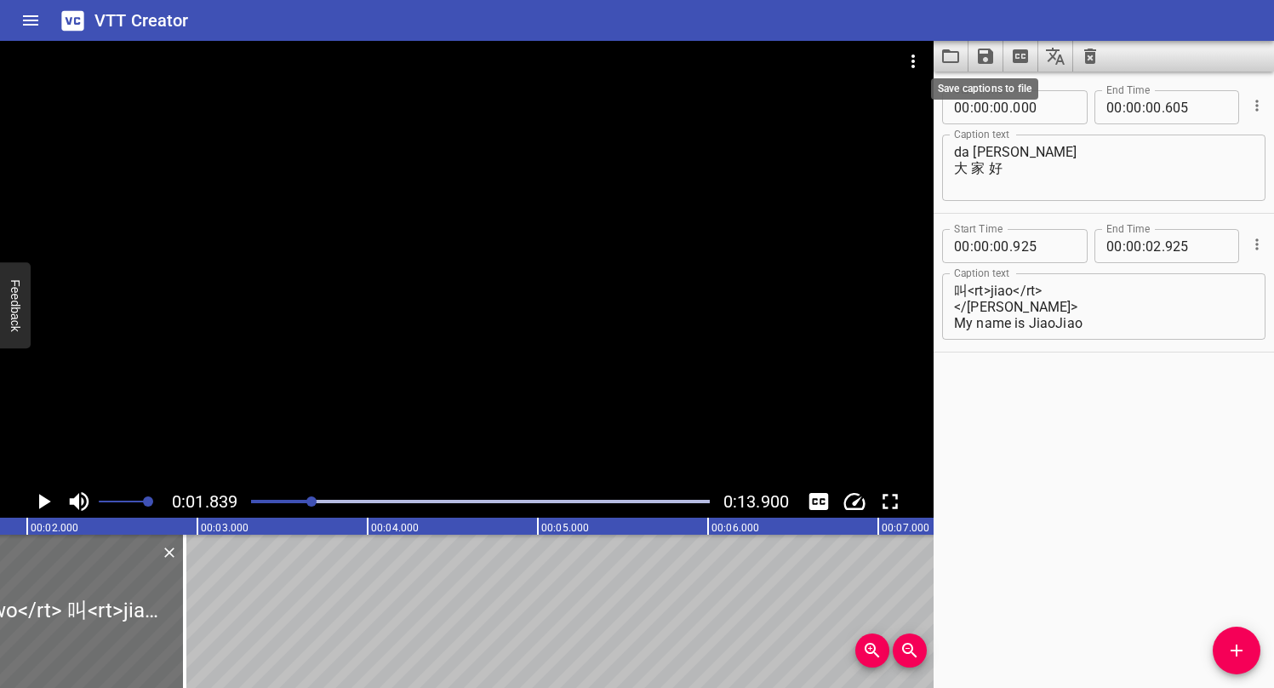
click at [982, 60] on icon "Save captions to file" at bounding box center [985, 56] width 15 height 15
click at [1011, 89] on li "Save to VTT file" at bounding box center [1031, 93] width 125 height 31
click at [675, 246] on div at bounding box center [467, 263] width 934 height 444
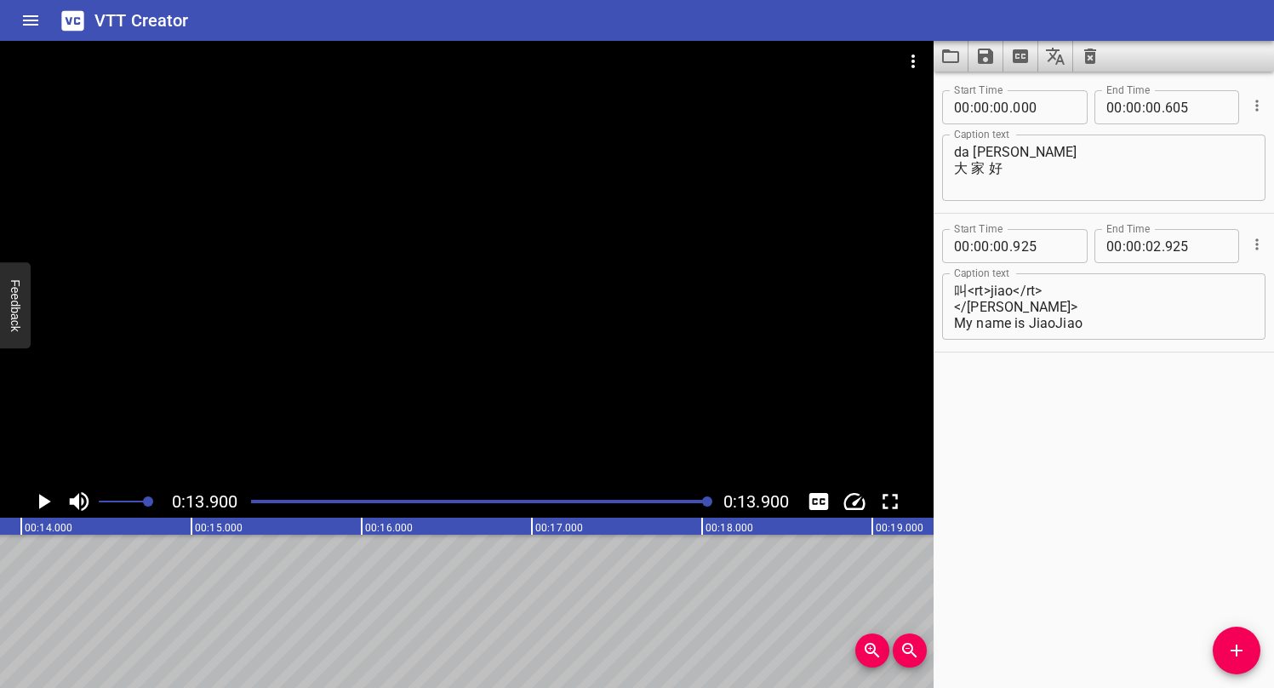
scroll to position [0, 2366]
